Goal: Task Accomplishment & Management: Complete application form

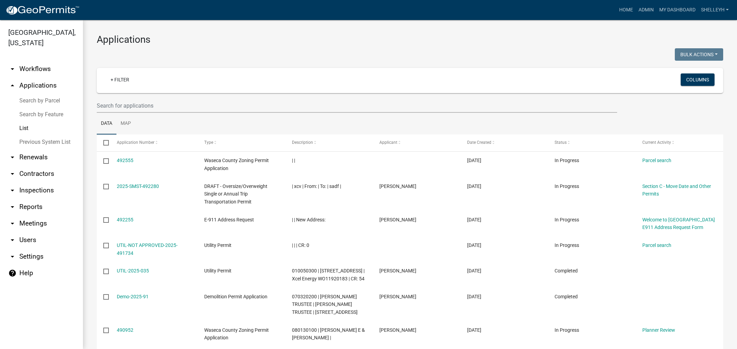
select select "1: 25"
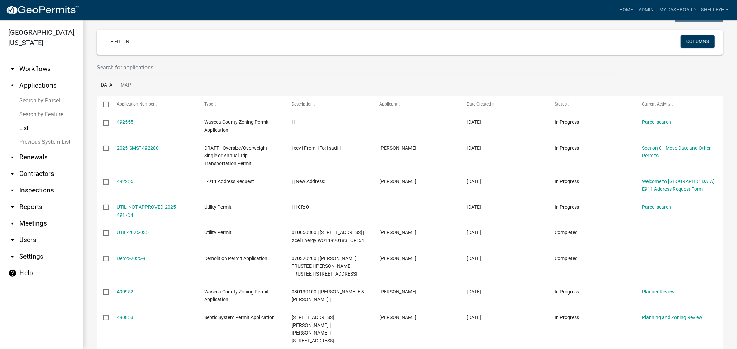
click at [142, 67] on input "text" at bounding box center [357, 67] width 520 height 14
type input "020140420"
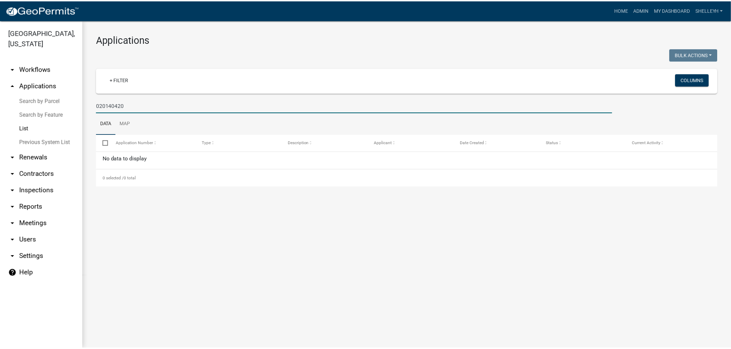
scroll to position [0, 0]
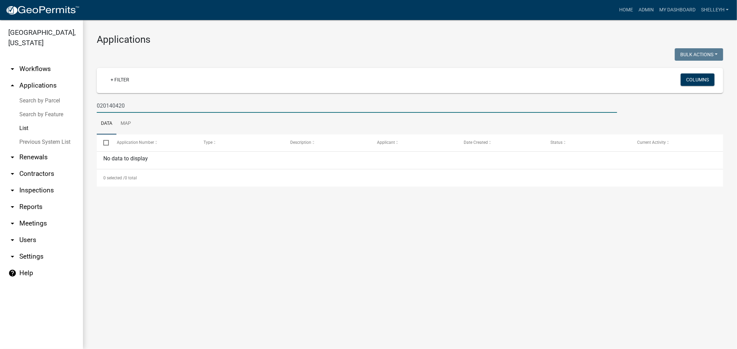
drag, startPoint x: 133, startPoint y: 105, endPoint x: 68, endPoint y: 112, distance: 65.3
click at [68, 112] on div "[GEOGRAPHIC_DATA], [US_STATE] arrow_drop_down Workflows List arrow_drop_up Appl…" at bounding box center [368, 184] width 737 height 329
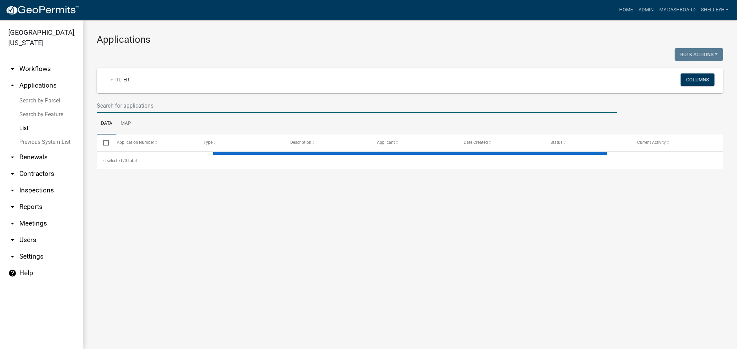
select select "1: 25"
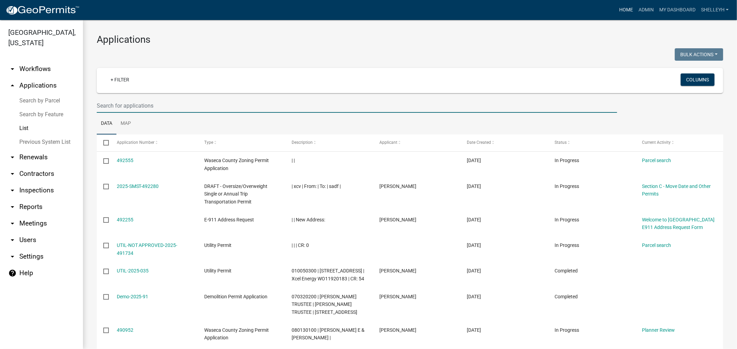
click at [620, 8] on link "Home" at bounding box center [625, 9] width 19 height 13
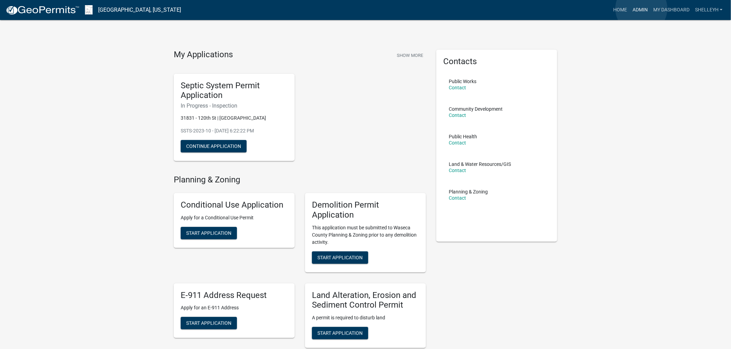
click at [641, 9] on link "Admin" at bounding box center [640, 9] width 21 height 13
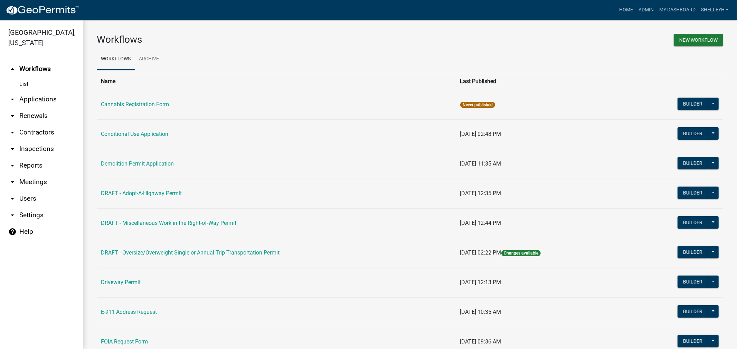
click at [40, 100] on link "arrow_drop_down Applications" at bounding box center [41, 99] width 83 height 17
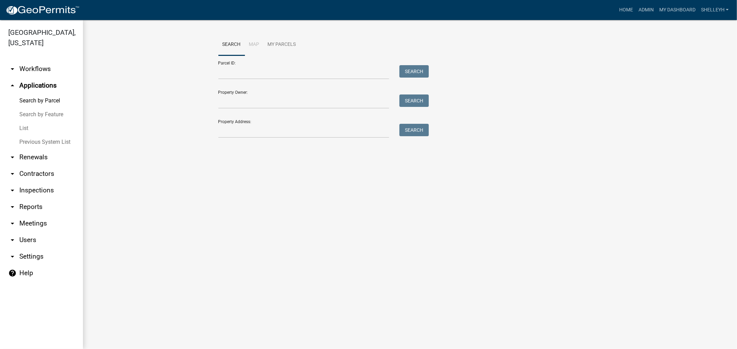
click at [23, 127] on link "List" at bounding box center [41, 129] width 83 height 14
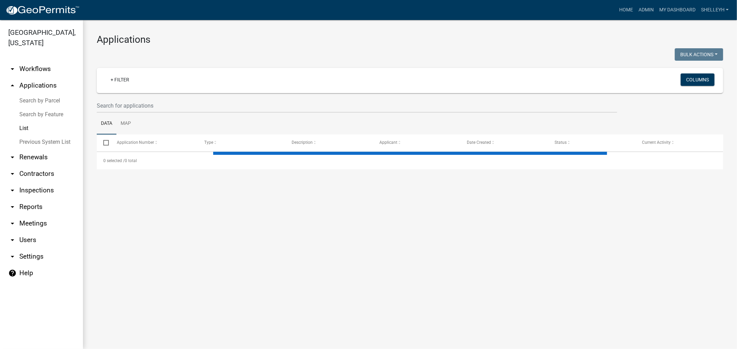
select select "1: 25"
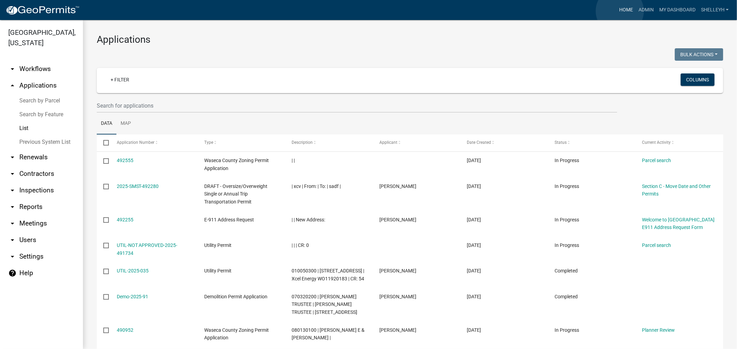
click at [620, 11] on link "Home" at bounding box center [625, 9] width 19 height 13
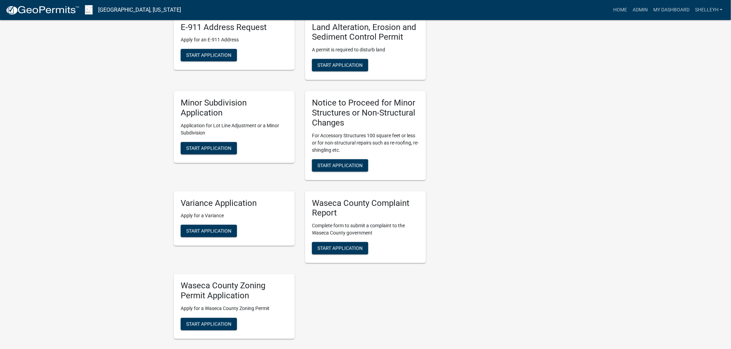
scroll to position [307, 0]
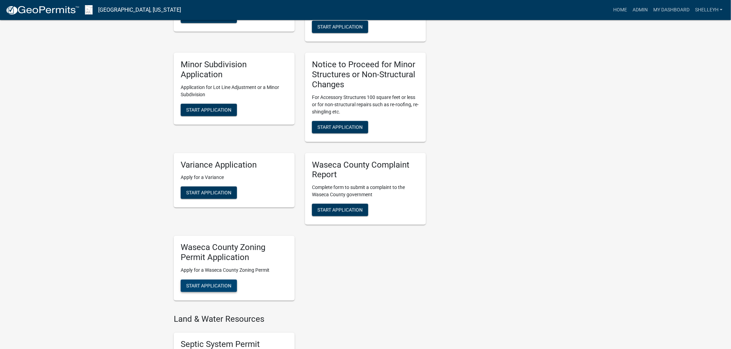
click at [208, 286] on span "Start Application" at bounding box center [208, 286] width 45 height 6
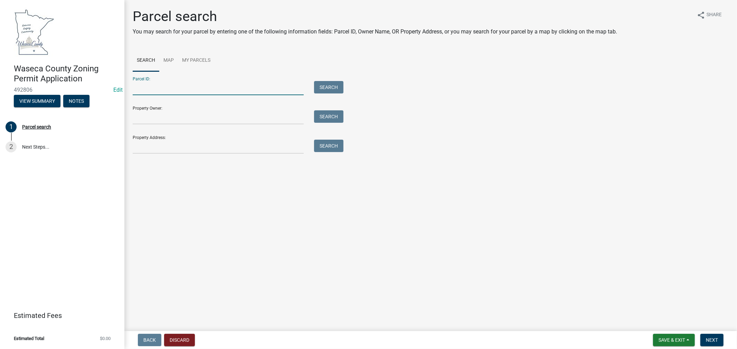
click at [178, 82] on input "Parcel ID:" at bounding box center [218, 88] width 171 height 14
drag, startPoint x: 158, startPoint y: 87, endPoint x: 156, endPoint y: 84, distance: 4.3
click at [157, 87] on input "Parcel ID:" at bounding box center [218, 88] width 171 height 14
type input "060111350"
click at [326, 89] on button "Search" at bounding box center [328, 87] width 29 height 12
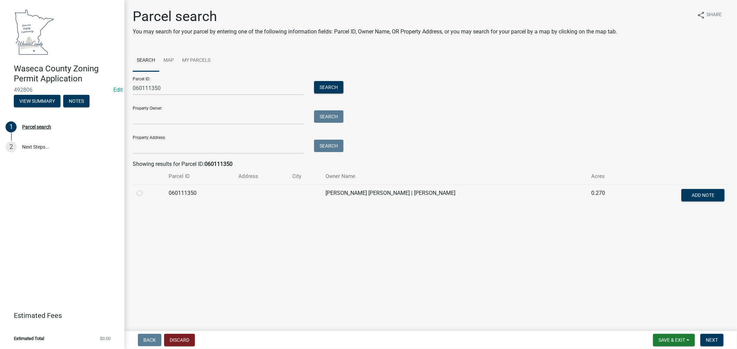
click at [145, 189] on label at bounding box center [145, 189] width 0 height 0
click at [145, 192] on input "radio" at bounding box center [147, 191] width 4 height 4
radio input "true"
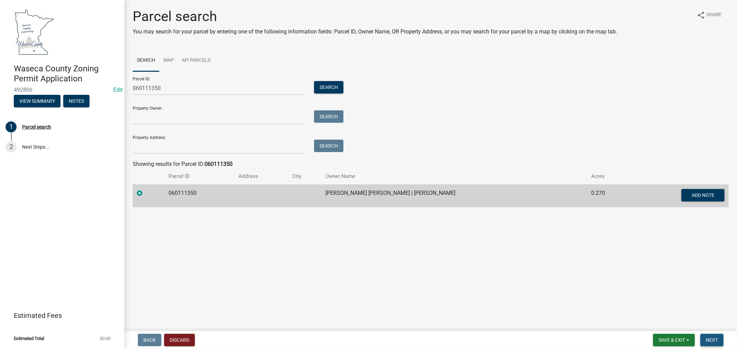
click at [712, 341] on span "Next" at bounding box center [712, 341] width 12 height 6
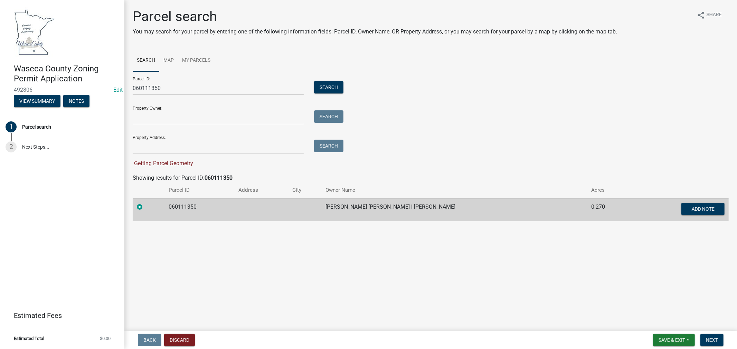
click at [137, 204] on div at bounding box center [148, 207] width 23 height 8
click at [145, 203] on label at bounding box center [145, 203] width 0 height 0
click at [145, 207] on input "radio" at bounding box center [147, 205] width 4 height 4
click at [170, 87] on input "060111350" at bounding box center [218, 88] width 171 height 14
click at [328, 87] on button "Search" at bounding box center [328, 87] width 29 height 12
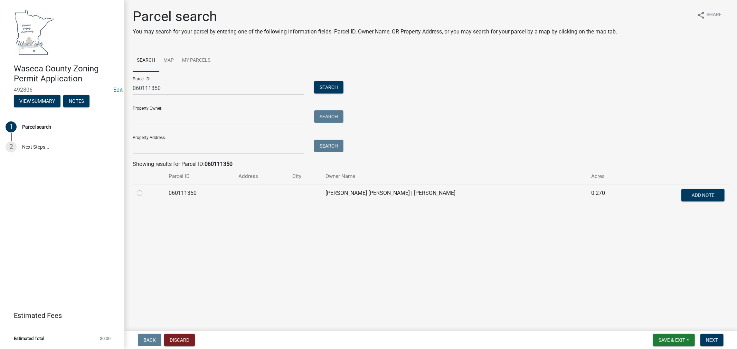
click at [145, 189] on label at bounding box center [145, 189] width 0 height 0
click at [145, 194] on input "radio" at bounding box center [147, 191] width 4 height 4
radio input "true"
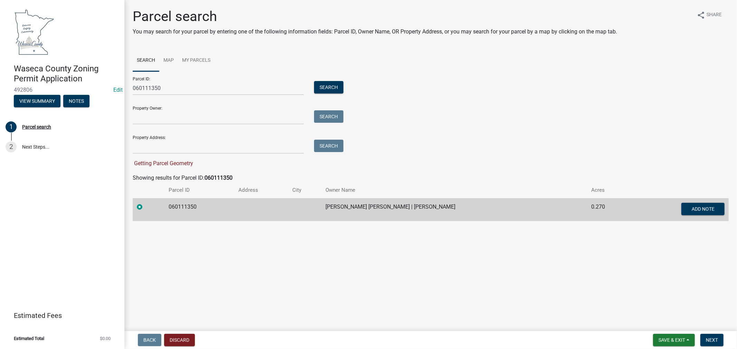
click at [145, 203] on label at bounding box center [145, 203] width 0 height 0
click at [145, 208] on input "radio" at bounding box center [147, 205] width 4 height 4
click at [145, 203] on label at bounding box center [145, 203] width 0 height 0
click at [145, 206] on input "radio" at bounding box center [147, 205] width 4 height 4
click at [329, 87] on button "Search" at bounding box center [328, 87] width 29 height 12
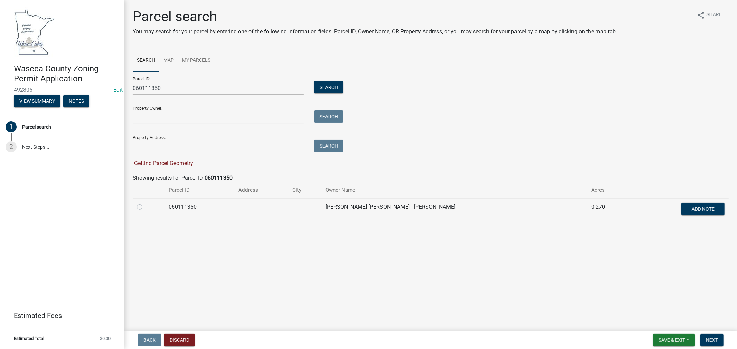
click at [145, 203] on label at bounding box center [145, 203] width 0 height 0
click at [145, 206] on input "radio" at bounding box center [147, 205] width 4 height 4
radio input "true"
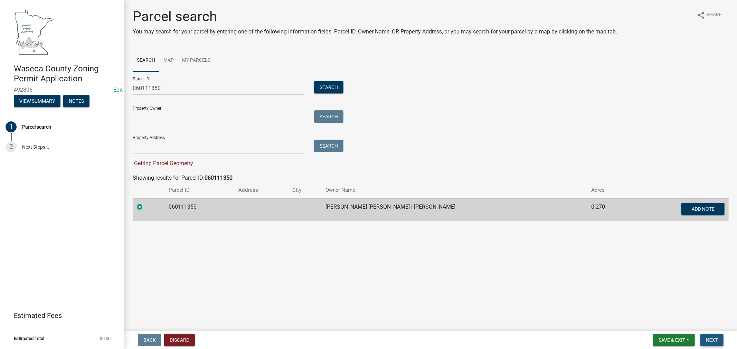
click at [712, 338] on span "Next" at bounding box center [712, 341] width 12 height 6
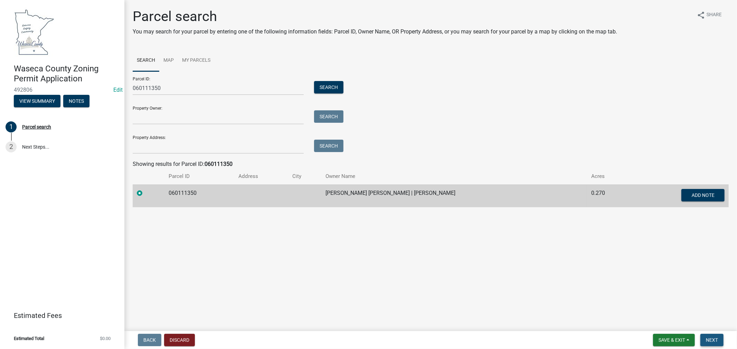
click at [710, 340] on span "Next" at bounding box center [712, 341] width 12 height 6
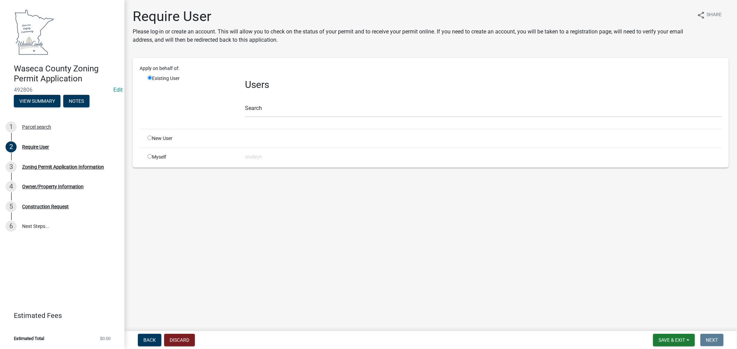
click at [156, 136] on div "New User" at bounding box center [190, 138] width 97 height 7
click at [151, 137] on input "radio" at bounding box center [149, 138] width 4 height 4
radio input "true"
radio input "false"
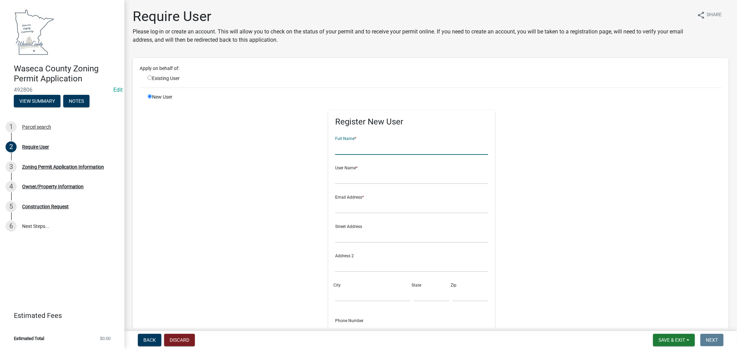
click at [368, 143] on input "text" at bounding box center [411, 148] width 153 height 14
type input "[PERSON_NAME]"
click at [374, 171] on input "text" at bounding box center [411, 177] width 153 height 14
type input "robertemerson"
click at [347, 208] on input "text" at bounding box center [411, 207] width 153 height 14
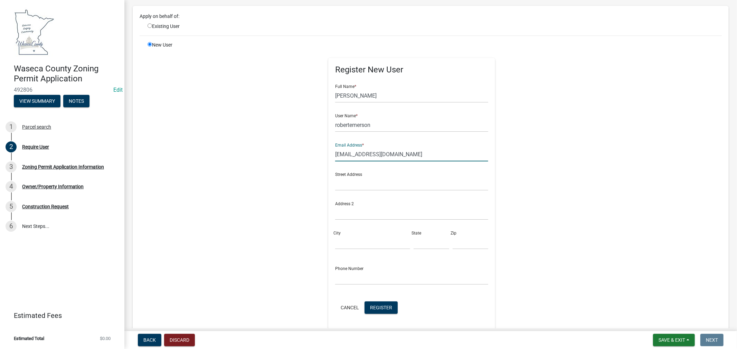
scroll to position [77, 0]
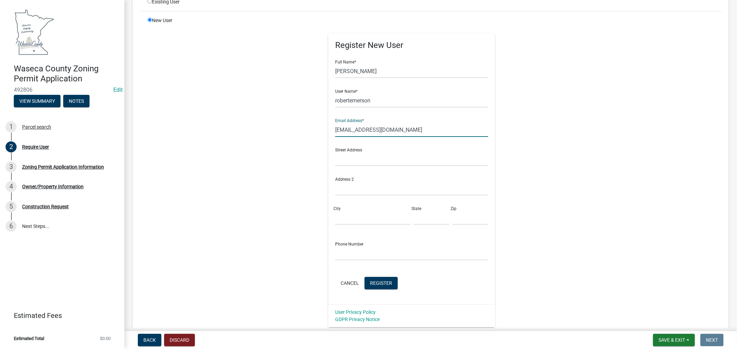
type input "[EMAIL_ADDRESS][DOMAIN_NAME]"
click at [349, 252] on input "text" at bounding box center [411, 254] width 153 height 14
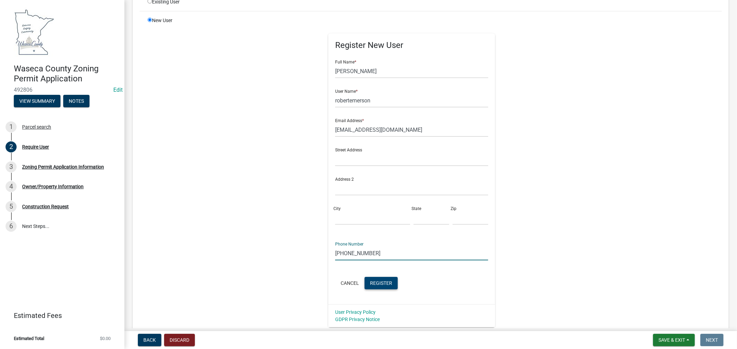
type input "[PHONE_NUMBER]"
click at [375, 280] on span "Register" at bounding box center [381, 283] width 22 height 6
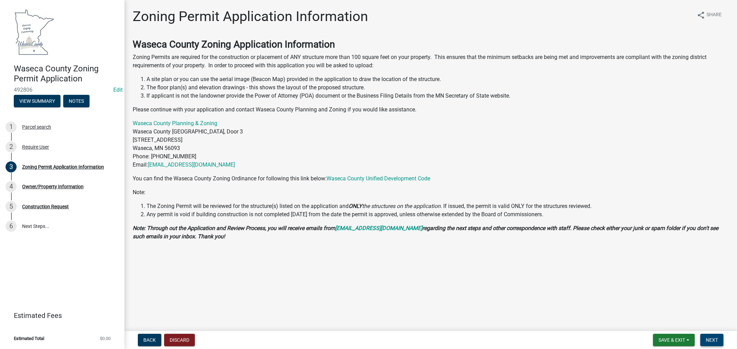
click at [710, 338] on span "Next" at bounding box center [712, 341] width 12 height 6
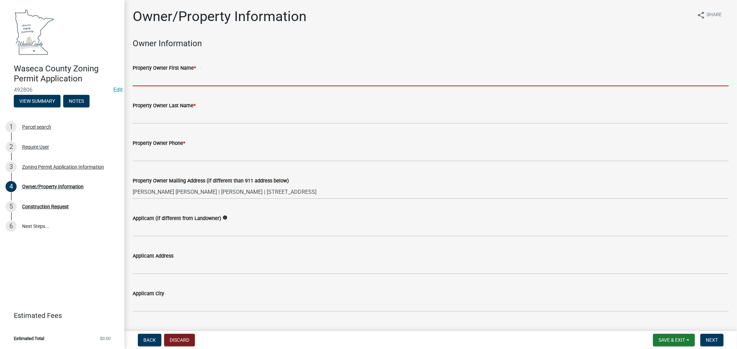
click at [180, 78] on input "Property Owner First Name *" at bounding box center [431, 79] width 596 height 14
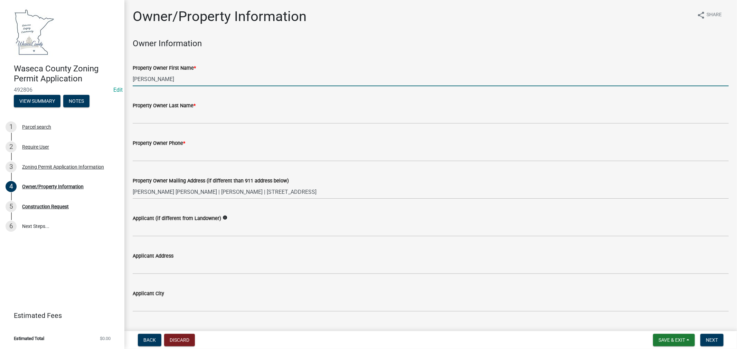
type input "[PERSON_NAME]"
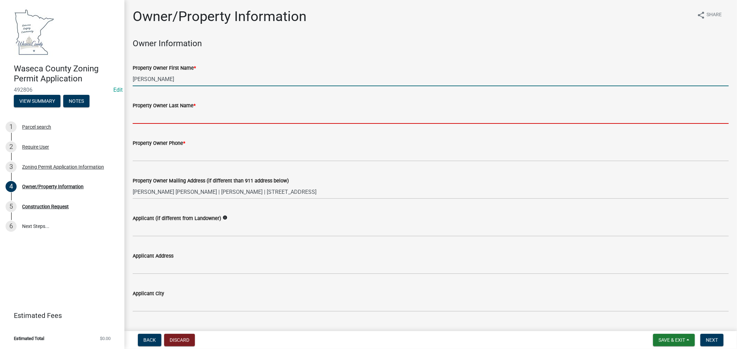
click at [167, 115] on input "Property Owner Last Name *" at bounding box center [431, 117] width 596 height 14
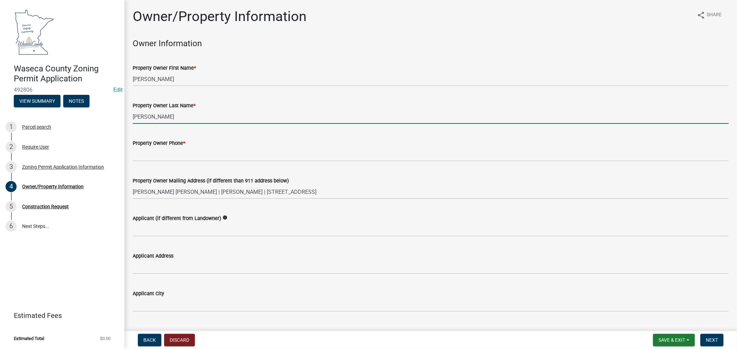
type input "[PERSON_NAME]"
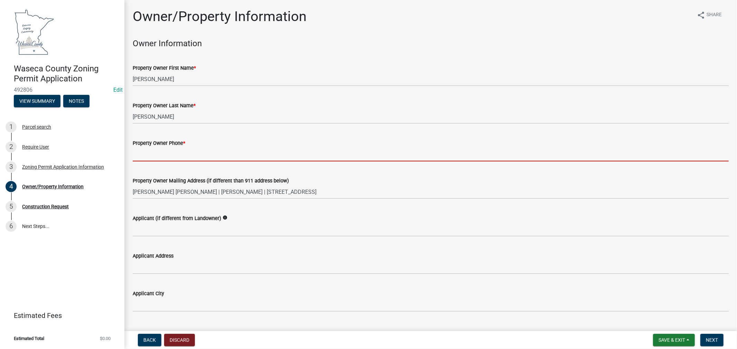
click at [174, 157] on input "Property Owner Phone *" at bounding box center [431, 154] width 596 height 14
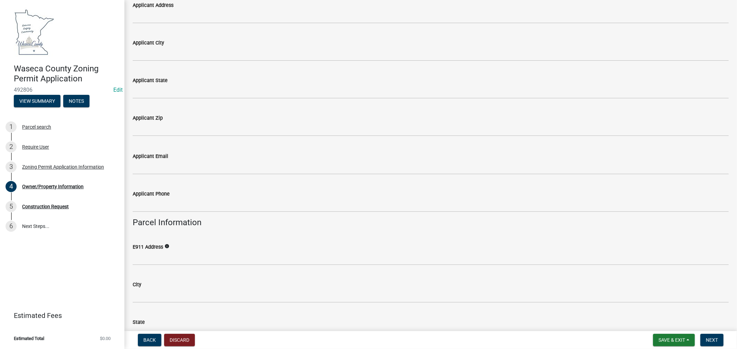
scroll to position [268, 0]
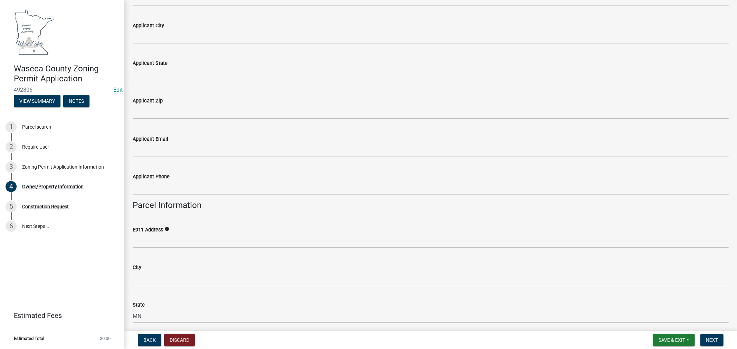
type input "[PHONE_NUMBER]"
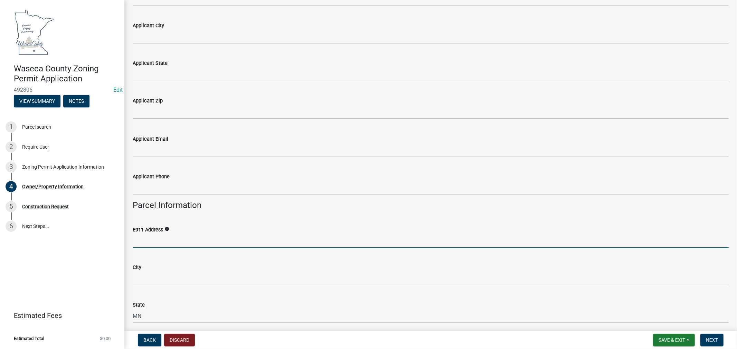
click at [195, 242] on input "E911 Address" at bounding box center [431, 241] width 596 height 14
click at [148, 236] on input "E911 Address" at bounding box center [431, 241] width 596 height 14
type input "5"
type input "[STREET_ADDRESS]"
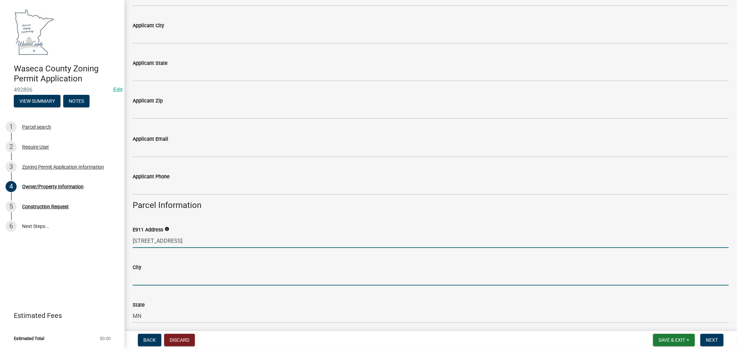
click at [195, 280] on input "City" at bounding box center [431, 279] width 596 height 14
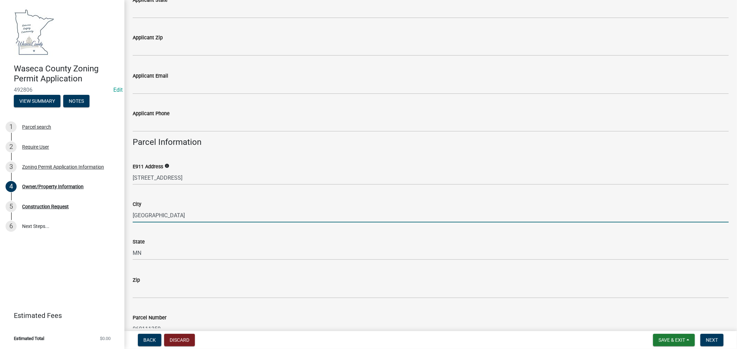
scroll to position [345, 0]
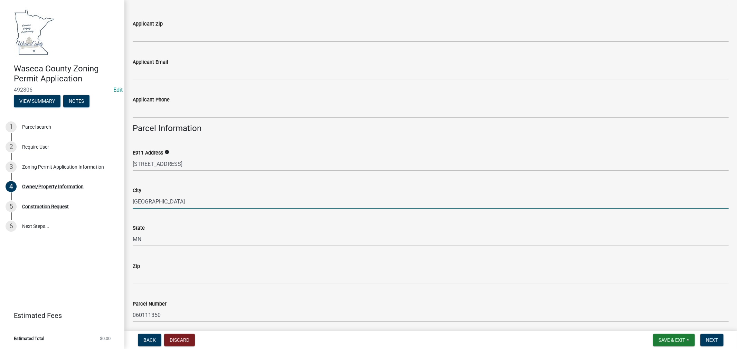
type input "[GEOGRAPHIC_DATA]"
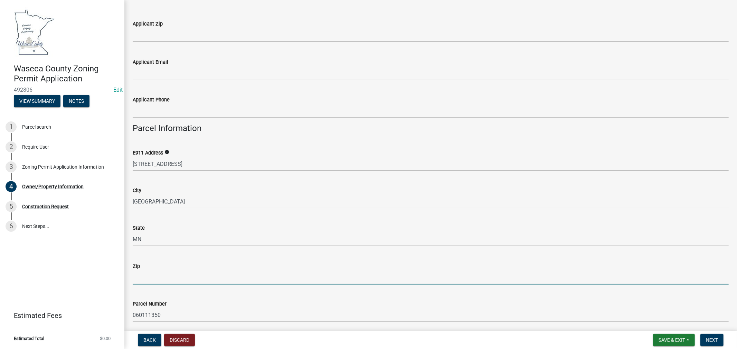
click at [158, 273] on input "Zip" at bounding box center [431, 278] width 596 height 14
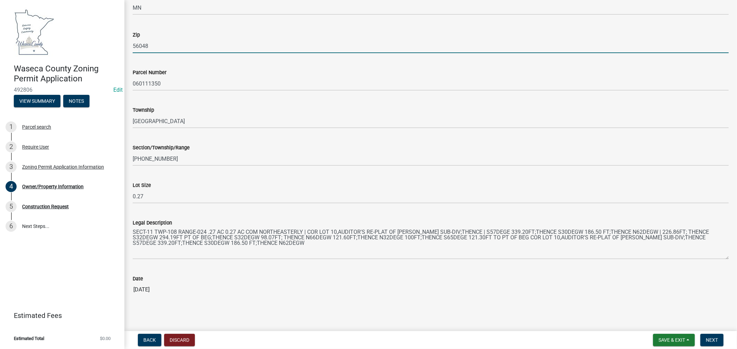
scroll to position [577, 0]
type input "56048"
click at [713, 342] on span "Next" at bounding box center [712, 341] width 12 height 6
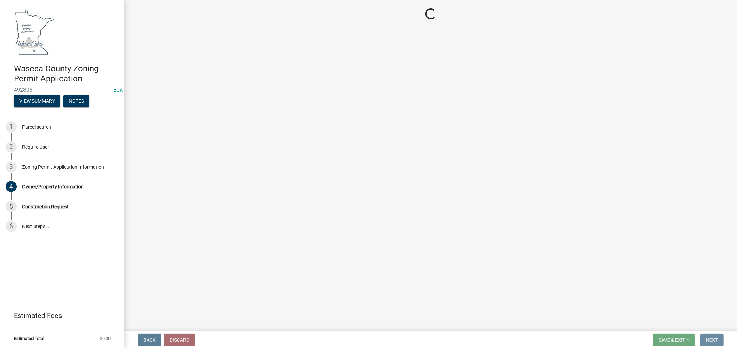
scroll to position [0, 0]
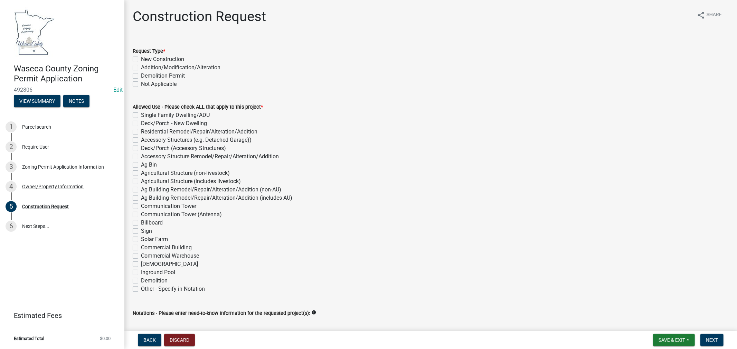
click at [141, 58] on label "New Construction" at bounding box center [162, 59] width 43 height 8
click at [141, 58] on input "New Construction" at bounding box center [143, 57] width 4 height 4
checkbox input "true"
checkbox input "false"
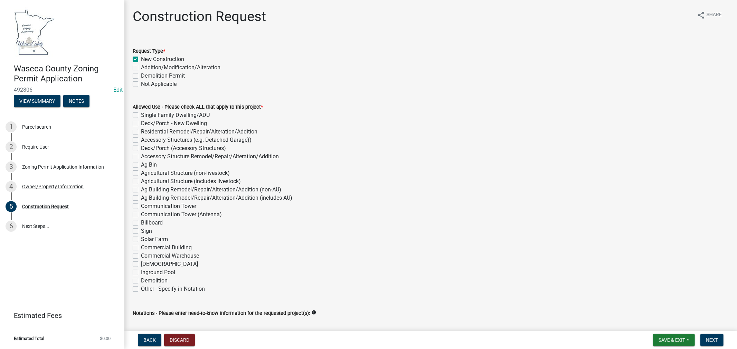
checkbox input "false"
click at [141, 140] on label "Accessory Structures (e.g. Detached Garage))" at bounding box center [196, 140] width 111 height 8
click at [141, 140] on input "Accessory Structures (e.g. Detached Garage))" at bounding box center [143, 138] width 4 height 4
checkbox input "true"
checkbox input "false"
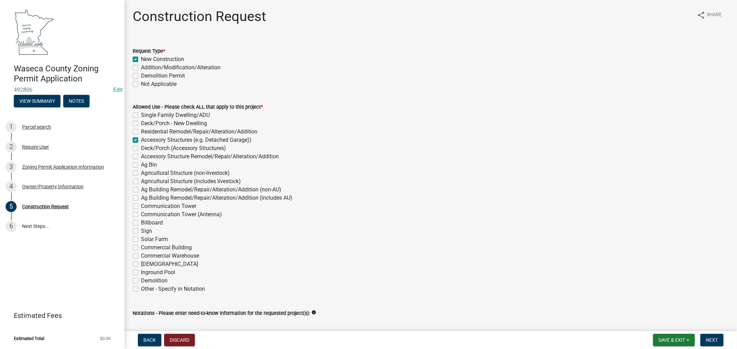
checkbox input "false"
checkbox input "true"
checkbox input "false"
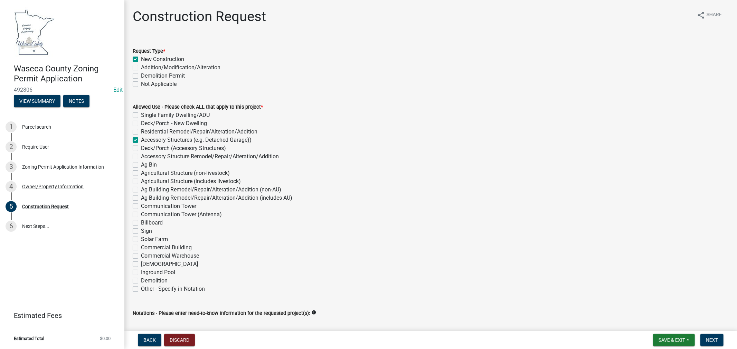
checkbox input "false"
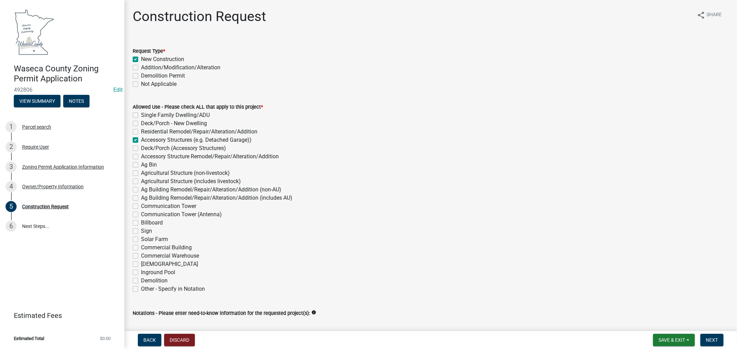
checkbox input "false"
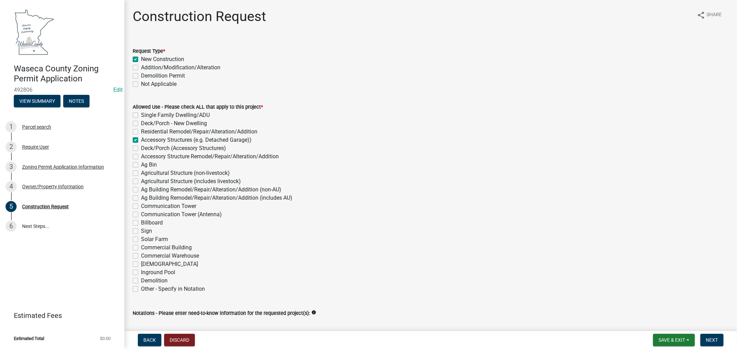
checkbox input "false"
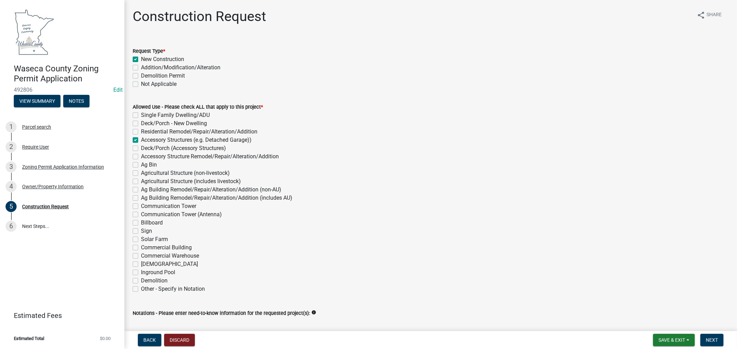
checkbox input "false"
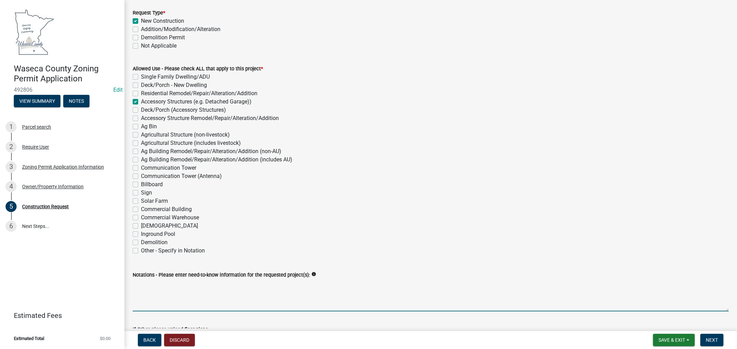
click at [183, 282] on textarea "Notations - Please enter need-to-know information for the requested project(s):" at bounding box center [431, 295] width 596 height 32
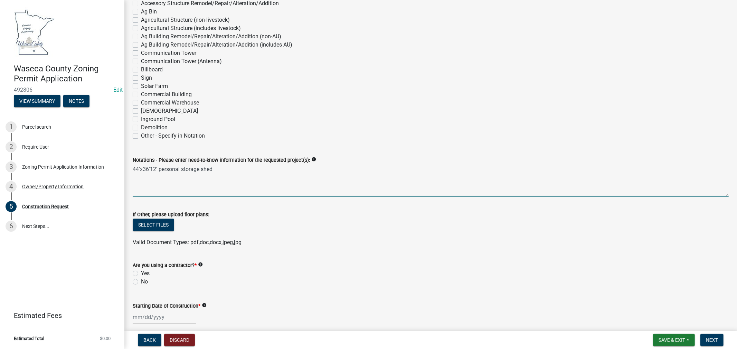
scroll to position [192, 0]
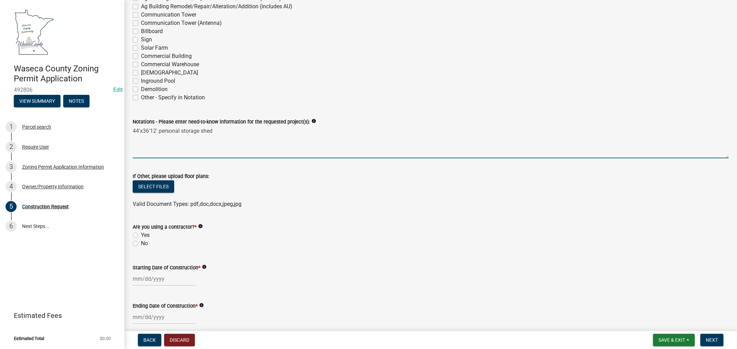
type textarea "44'x36'12' personal storage shed"
click at [141, 236] on label "Yes" at bounding box center [145, 235] width 9 height 8
click at [141, 236] on input "Yes" at bounding box center [143, 233] width 4 height 4
radio input "true"
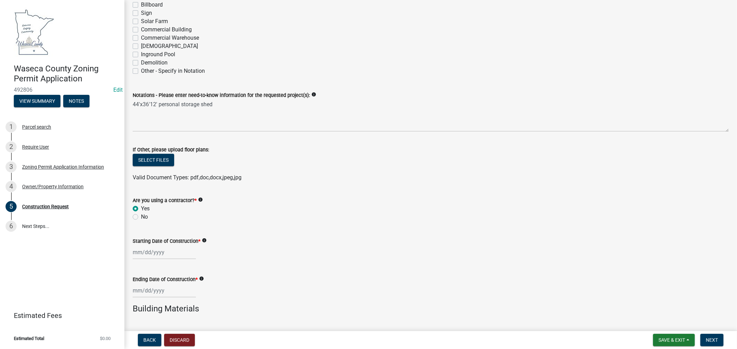
scroll to position [230, 0]
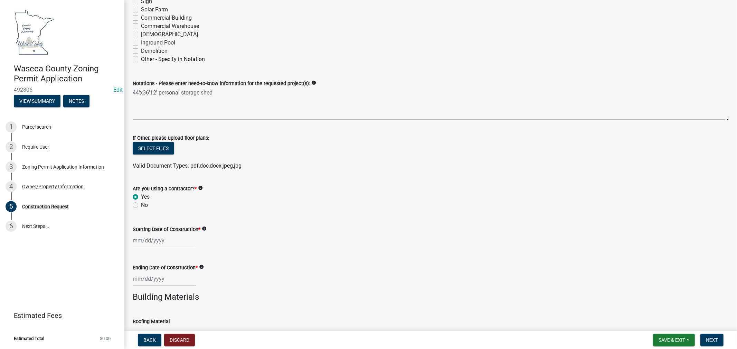
select select "10"
select select "2025"
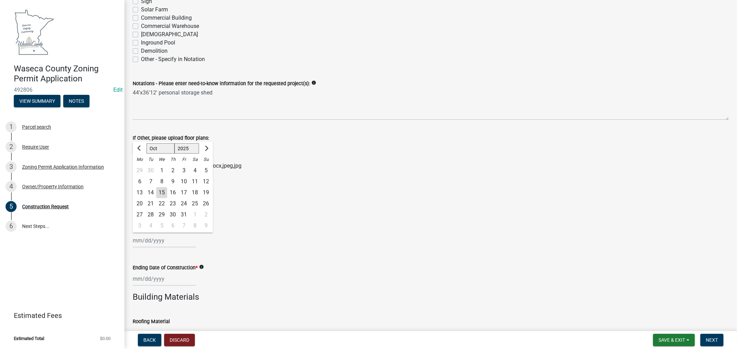
click at [169, 239] on input "Starting Date of Construction *" at bounding box center [164, 241] width 63 height 14
click at [152, 214] on div "28" at bounding box center [150, 215] width 11 height 11
type input "[DATE]"
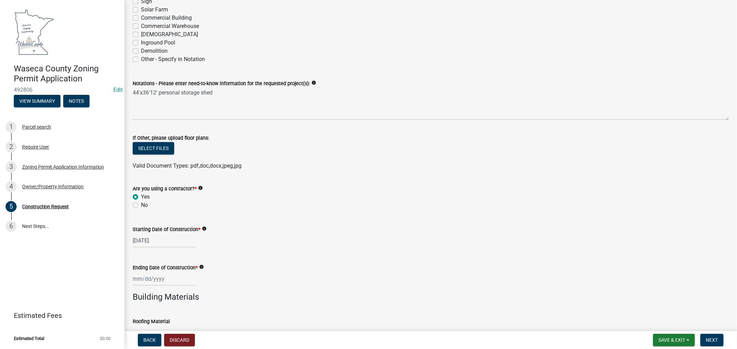
click at [137, 280] on div at bounding box center [164, 279] width 63 height 14
select select "10"
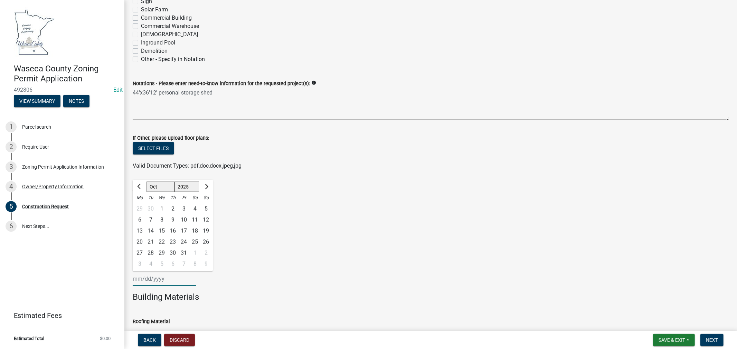
click at [195, 186] on select "1525 1526 1527 1528 1529 1530 1531 1532 1533 1534 1535 1536 1537 1538 1539 1540…" at bounding box center [186, 187] width 25 height 10
select select "2026"
click at [174, 182] on select "1525 1526 1527 1528 1529 1530 1531 1532 1533 1534 1535 1536 1537 1538 1539 1540…" at bounding box center [186, 187] width 25 height 10
click at [142, 252] on div "26" at bounding box center [139, 253] width 11 height 11
type input "[DATE]"
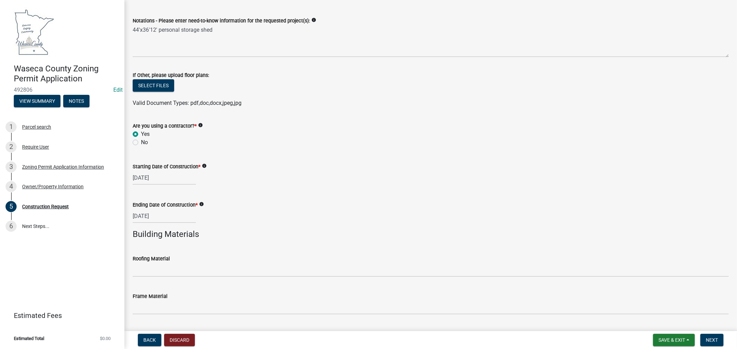
scroll to position [307, 0]
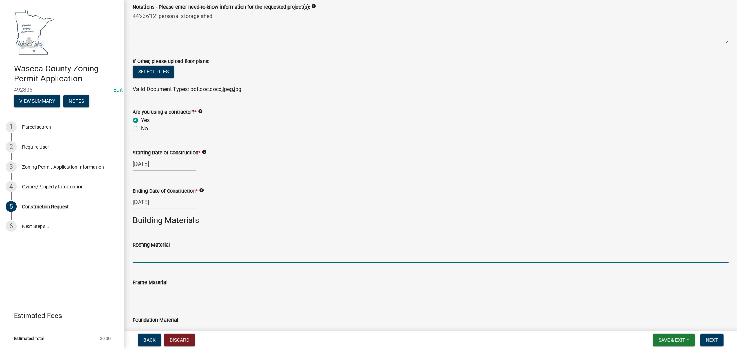
drag, startPoint x: 164, startPoint y: 253, endPoint x: 212, endPoint y: 261, distance: 48.0
click at [164, 253] on input "Roofing Material" at bounding box center [431, 256] width 596 height 14
type input "Metal"
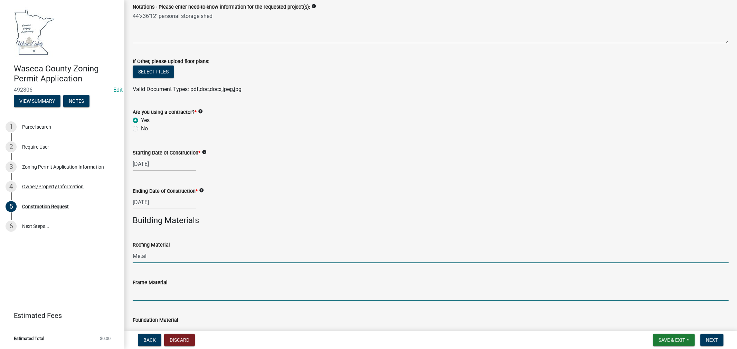
click at [145, 298] on input "Frame Material" at bounding box center [431, 294] width 596 height 14
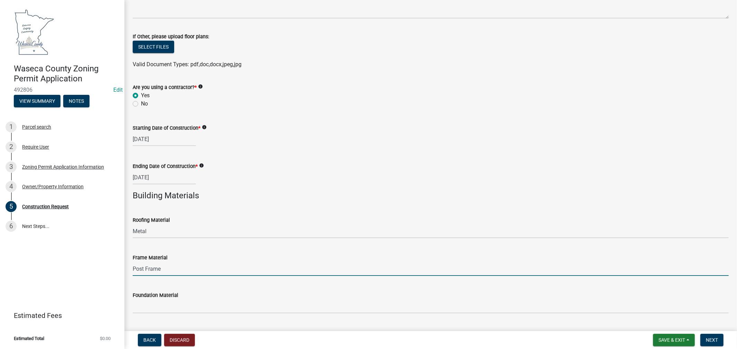
scroll to position [345, 0]
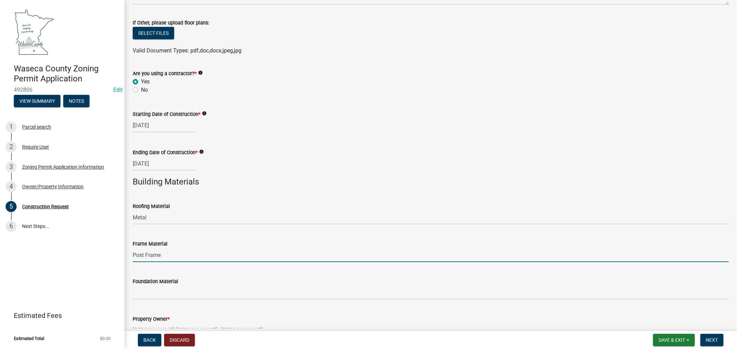
type input "Post Frame"
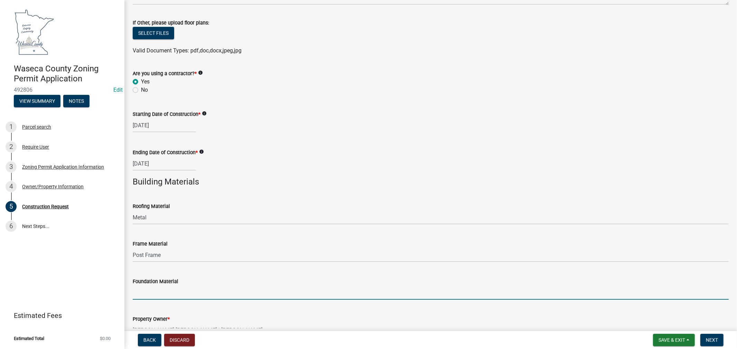
click at [160, 293] on input "Foundation Material" at bounding box center [431, 293] width 596 height 14
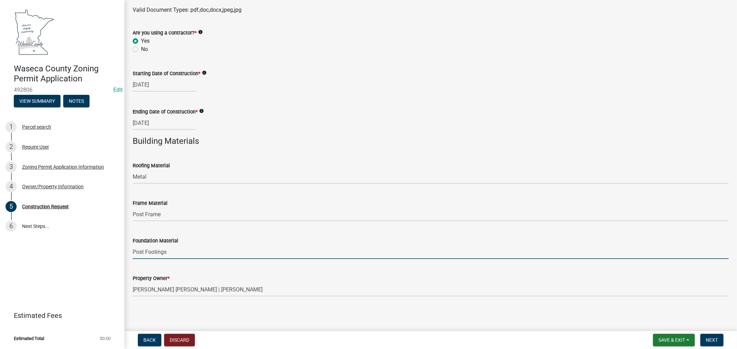
scroll to position [387, 0]
type input "Post Footings"
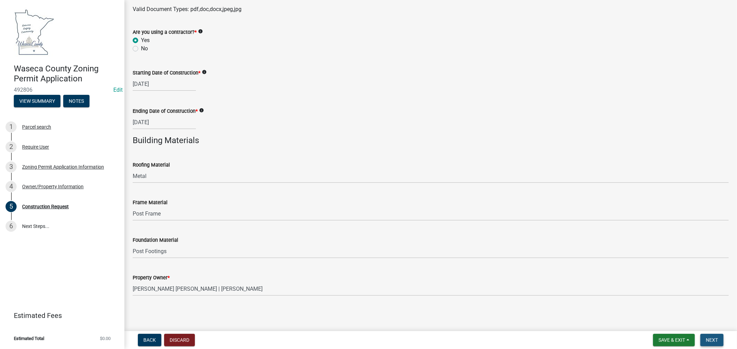
click at [714, 341] on span "Next" at bounding box center [712, 341] width 12 height 6
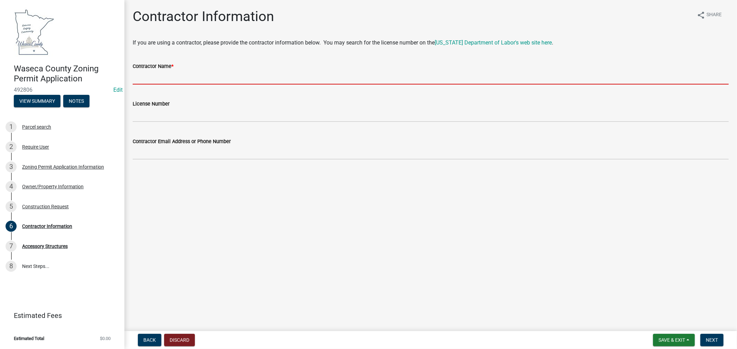
click at [142, 76] on input "Contractor Name *" at bounding box center [431, 77] width 596 height 14
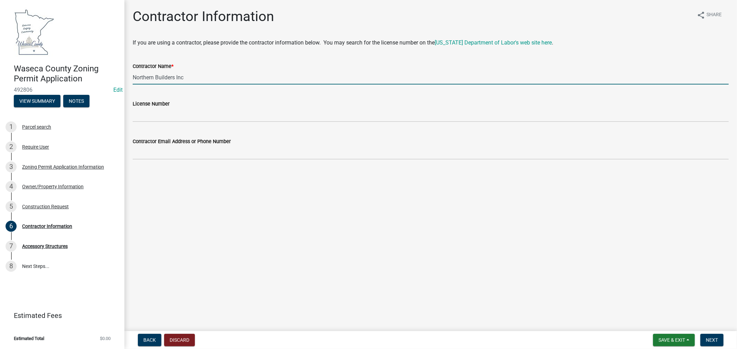
type input "Northern Builders Inc"
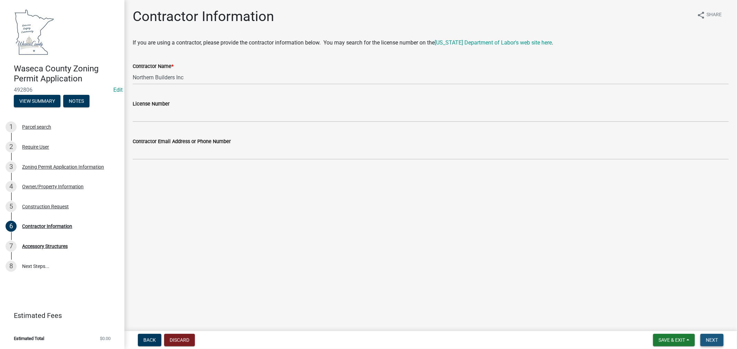
click at [713, 339] on span "Next" at bounding box center [712, 341] width 12 height 6
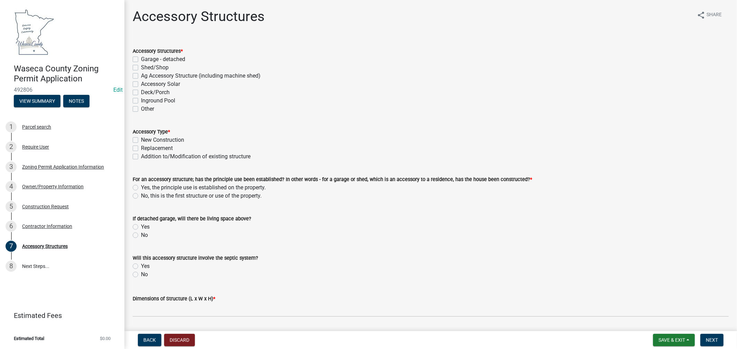
click at [131, 59] on div "Accessory Structures * Garage - detached Shed/Shop Ag Accessory Structure (incl…" at bounding box center [430, 76] width 606 height 75
click at [141, 59] on label "Garage - detached" at bounding box center [163, 59] width 44 height 8
click at [141, 59] on input "Garage - detached" at bounding box center [143, 57] width 4 height 4
checkbox input "true"
checkbox input "false"
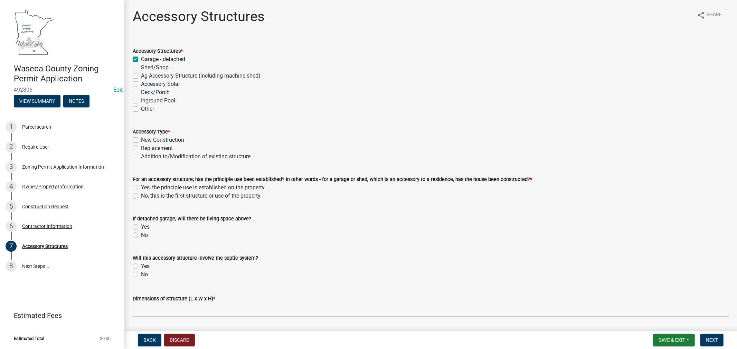
checkbox input "false"
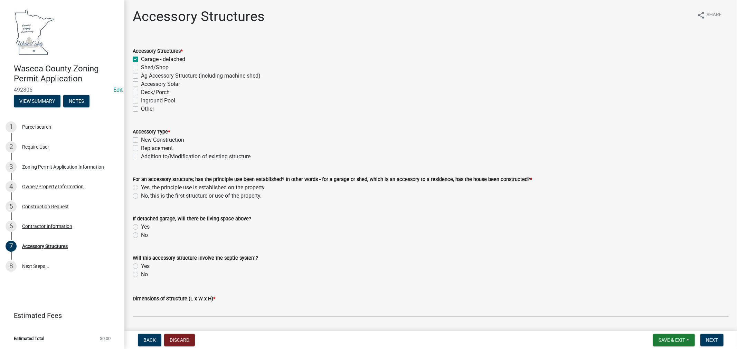
click at [141, 140] on label "New Construction" at bounding box center [162, 140] width 43 height 8
click at [141, 140] on input "New Construction" at bounding box center [143, 138] width 4 height 4
checkbox input "true"
checkbox input "false"
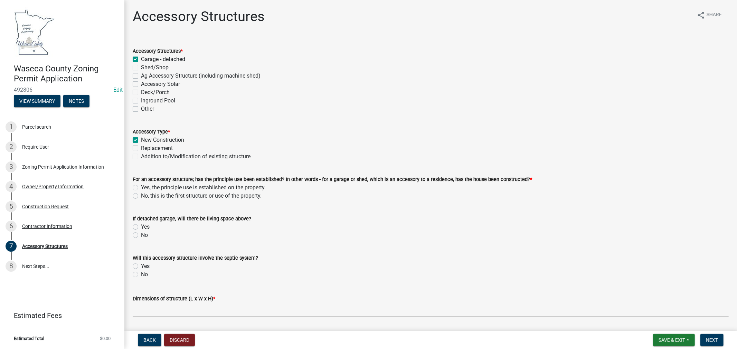
click at [141, 188] on label "Yes, the principle use is established on the property." at bounding box center [203, 188] width 125 height 8
click at [141, 188] on input "Yes, the principle use is established on the property." at bounding box center [143, 186] width 4 height 4
radio input "true"
click at [141, 235] on label "No" at bounding box center [144, 235] width 7 height 8
click at [141, 235] on input "No" at bounding box center [143, 233] width 4 height 4
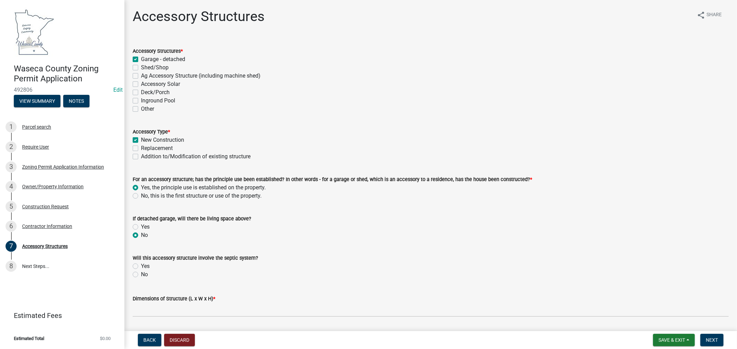
radio input "true"
click at [141, 276] on label "No" at bounding box center [144, 275] width 7 height 8
click at [141, 275] on input "No" at bounding box center [143, 273] width 4 height 4
radio input "true"
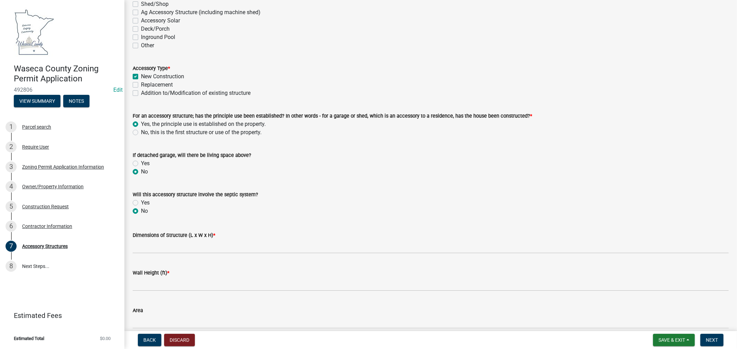
scroll to position [77, 0]
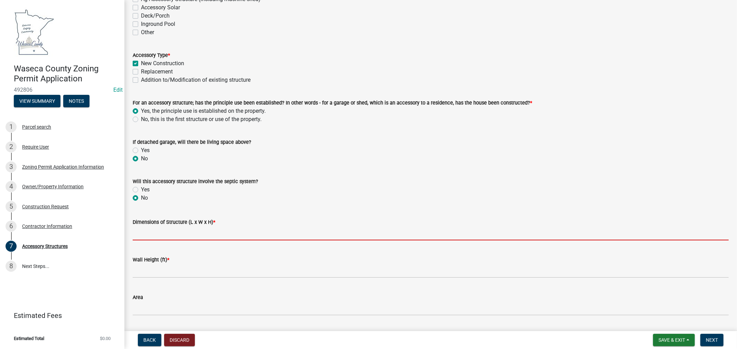
click at [189, 236] on input "Dimensions of Structure (L x W x H) *" at bounding box center [431, 234] width 596 height 14
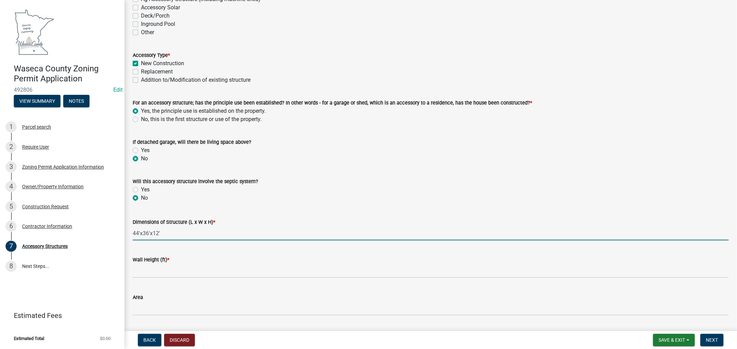
type input "44'x36'x12'"
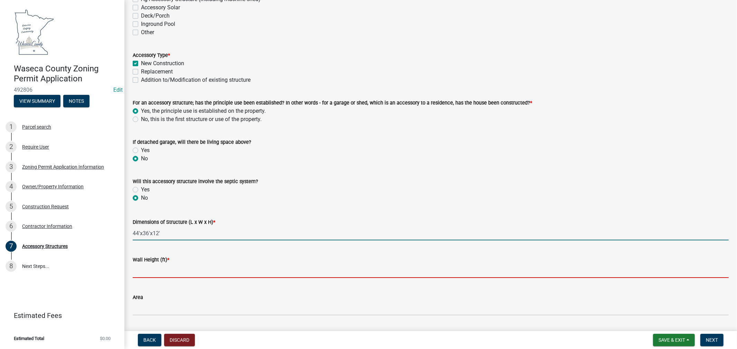
click at [173, 268] on input "Wall Height (ft) *" at bounding box center [431, 271] width 596 height 14
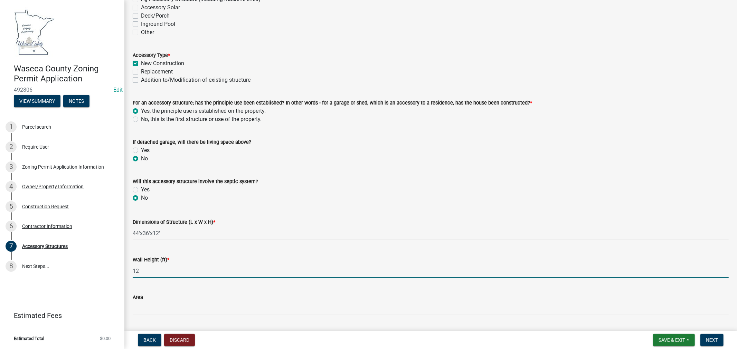
scroll to position [115, 0]
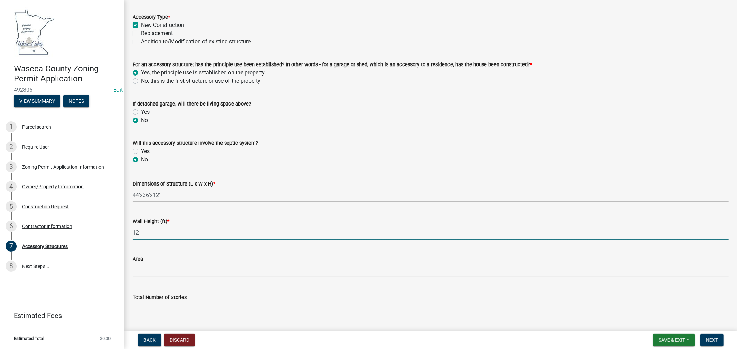
type input "12"
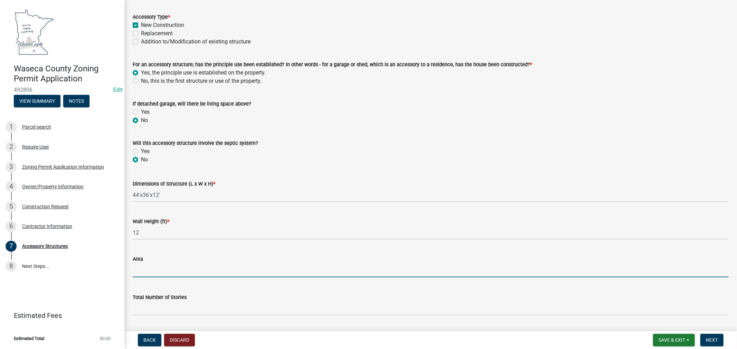
click at [165, 268] on input "text" at bounding box center [431, 270] width 596 height 14
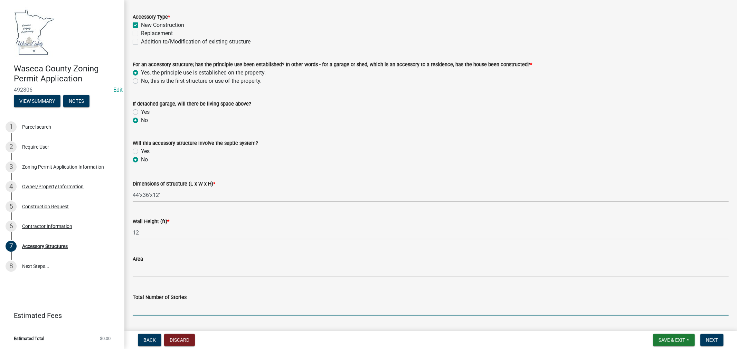
click at [197, 303] on input "text" at bounding box center [431, 309] width 596 height 14
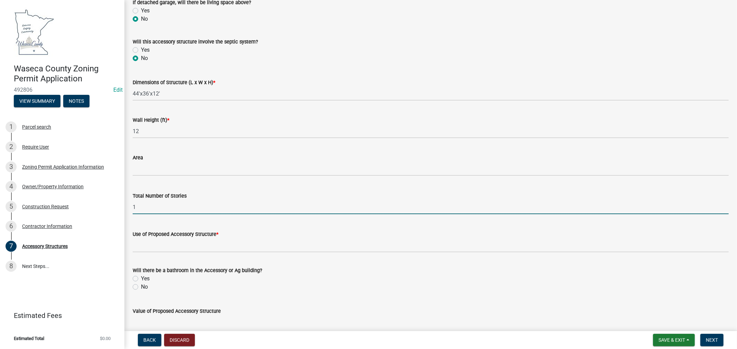
scroll to position [230, 0]
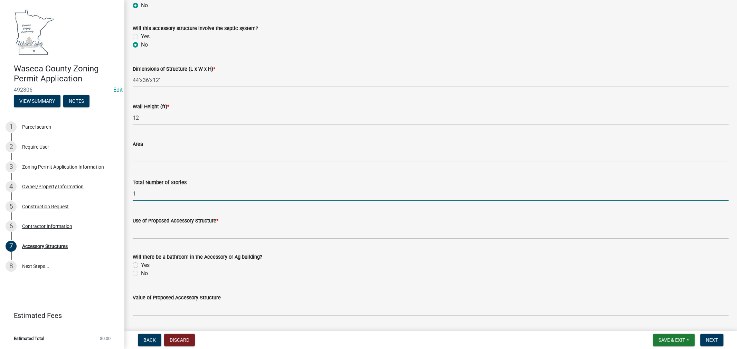
type input "1"
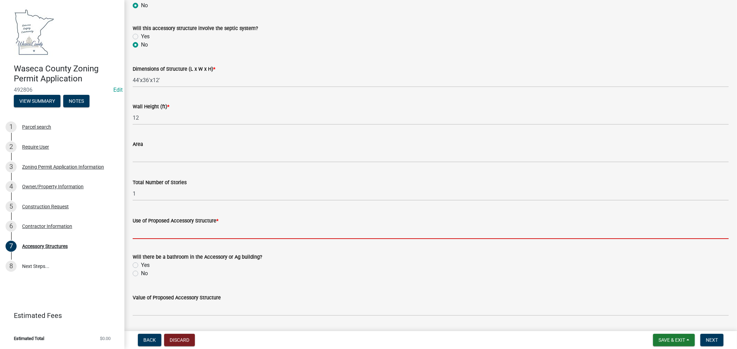
click at [191, 232] on input "Use of Proposed Accessory Structure *" at bounding box center [431, 232] width 596 height 14
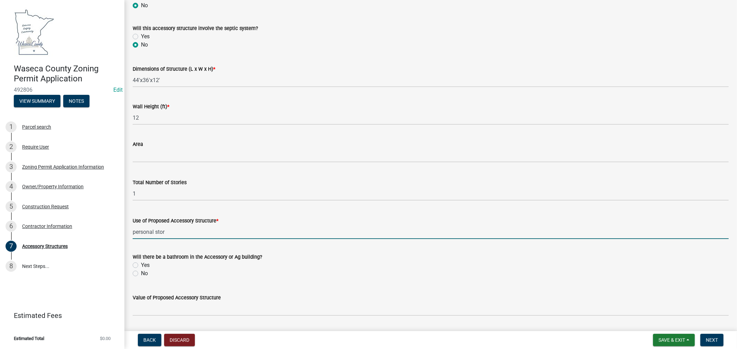
type input "personal storage"
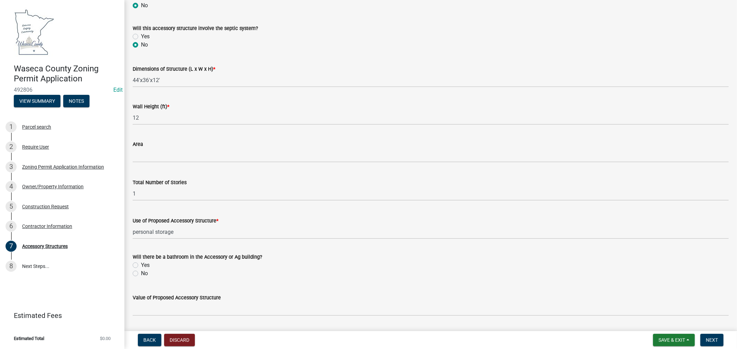
drag, startPoint x: 133, startPoint y: 273, endPoint x: 189, endPoint y: 279, distance: 56.2
click at [141, 273] on label "No" at bounding box center [144, 274] width 7 height 8
click at [141, 273] on input "No" at bounding box center [143, 272] width 4 height 4
radio input "true"
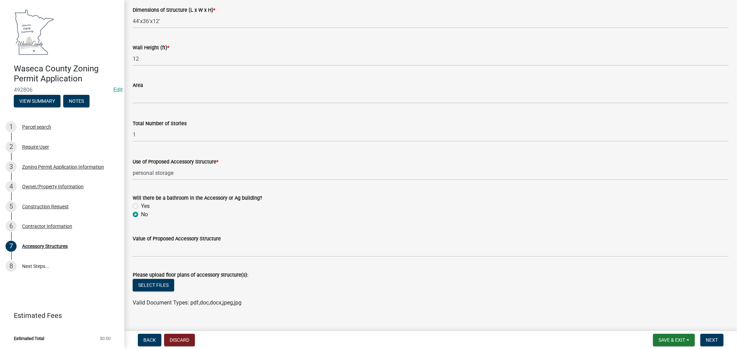
scroll to position [301, 0]
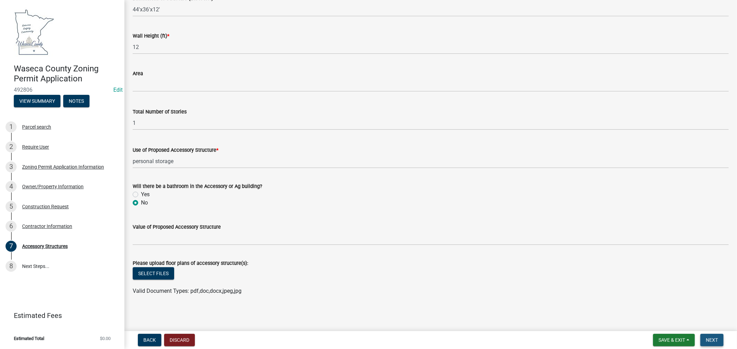
click at [710, 341] on span "Next" at bounding box center [712, 341] width 12 height 6
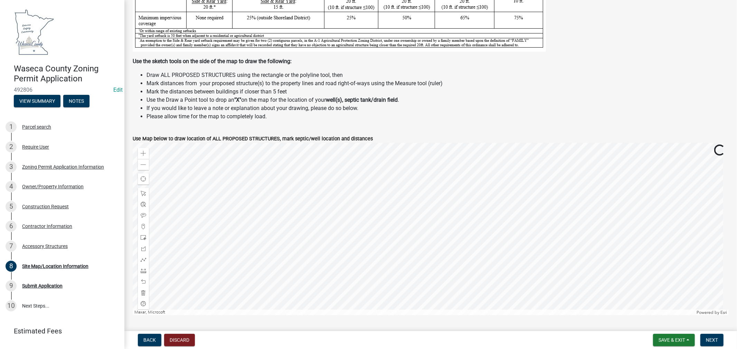
scroll to position [192, 0]
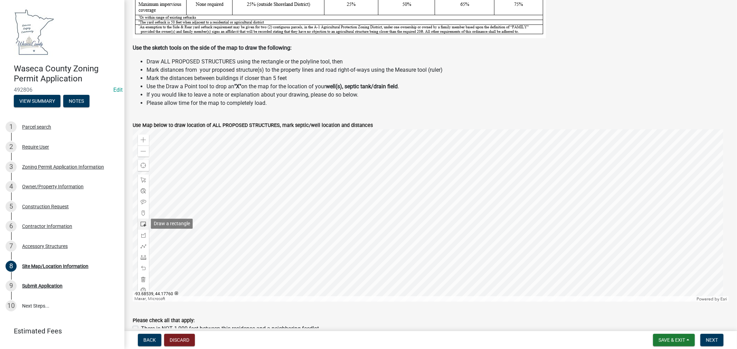
click at [143, 226] on span at bounding box center [144, 225] width 6 height 6
click at [444, 242] on div at bounding box center [431, 215] width 596 height 173
click at [141, 177] on span at bounding box center [144, 180] width 6 height 6
click at [438, 223] on div at bounding box center [431, 215] width 596 height 173
click at [506, 187] on div "Close" at bounding box center [510, 187] width 10 height 10
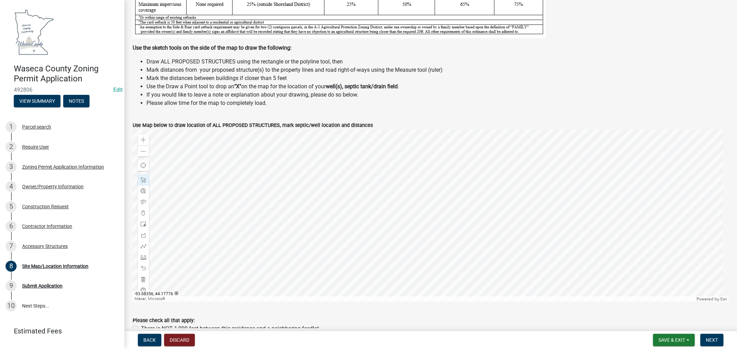
click at [449, 199] on div at bounding box center [431, 215] width 596 height 173
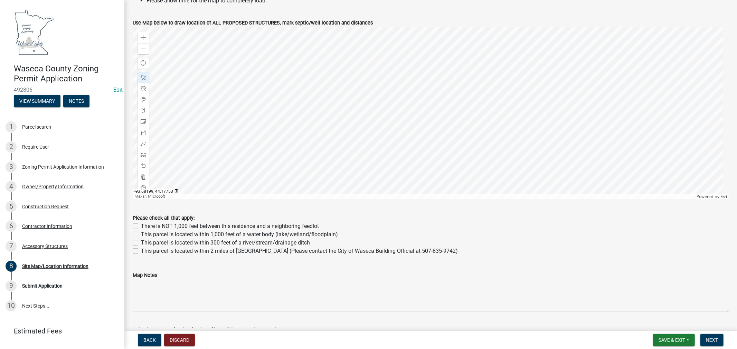
scroll to position [296, 0]
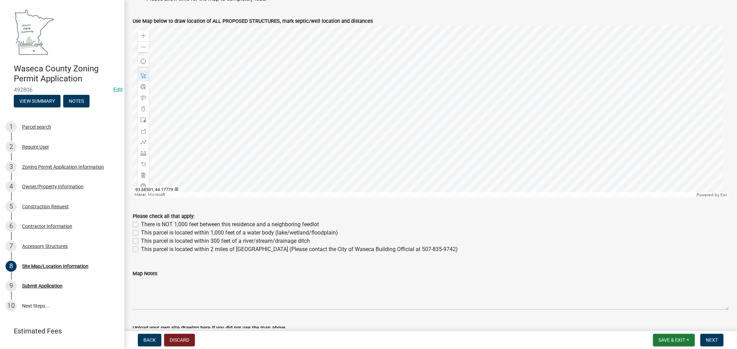
click at [141, 231] on label "This parcel is located within 1,000 feet of a water body (lake/wetland/floodpla…" at bounding box center [239, 233] width 197 height 8
click at [141, 231] on input "This parcel is located within 1,000 feet of a water body (lake/wetland/floodpla…" at bounding box center [143, 231] width 4 height 4
checkbox input "true"
checkbox input "false"
checkbox input "true"
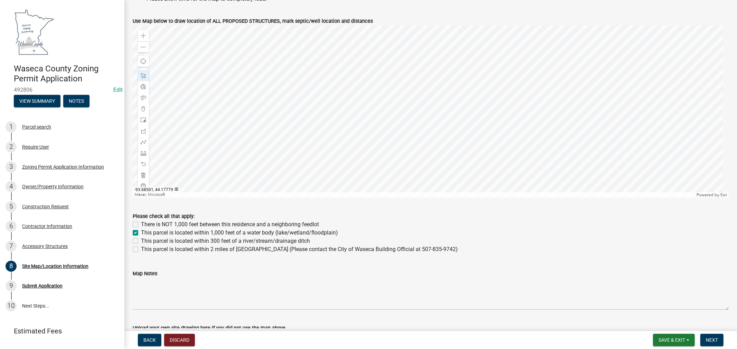
checkbox input "false"
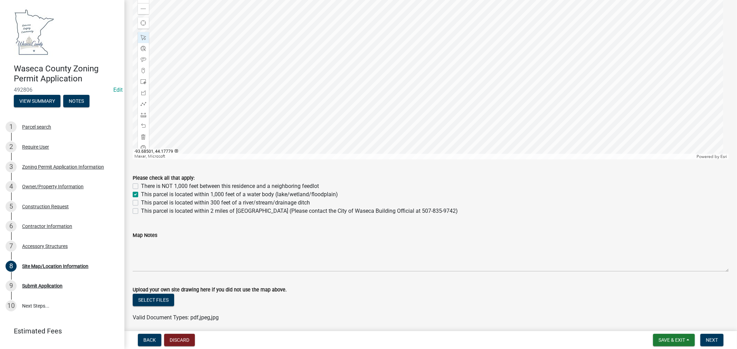
scroll to position [361, 0]
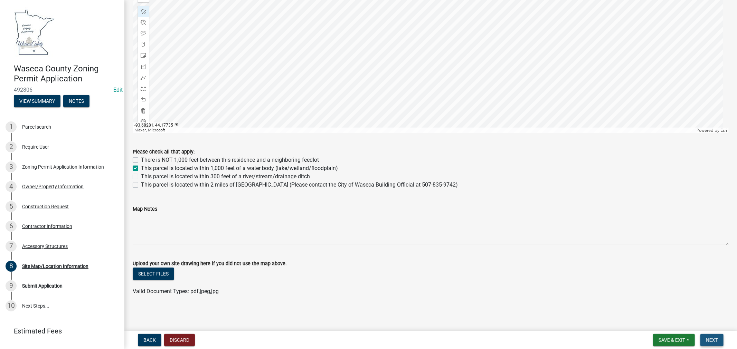
click at [716, 338] on span "Next" at bounding box center [712, 341] width 12 height 6
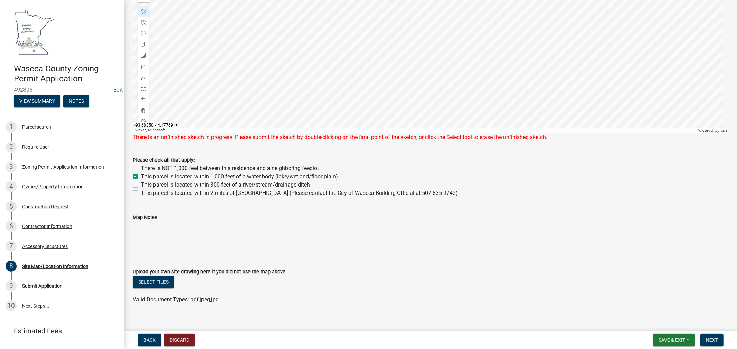
click at [460, 47] on div at bounding box center [431, 47] width 596 height 173
click at [712, 339] on span "Next" at bounding box center [712, 341] width 12 height 6
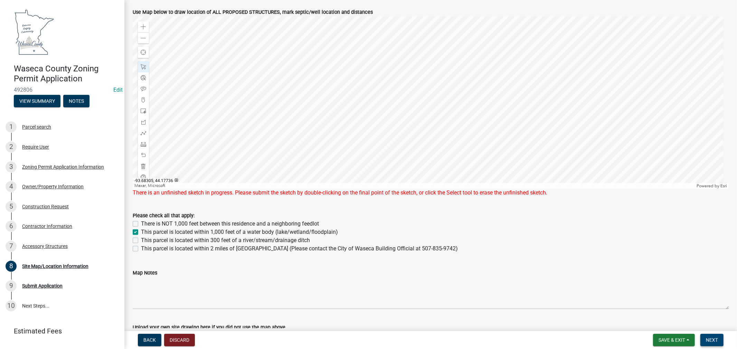
scroll to position [322, 0]
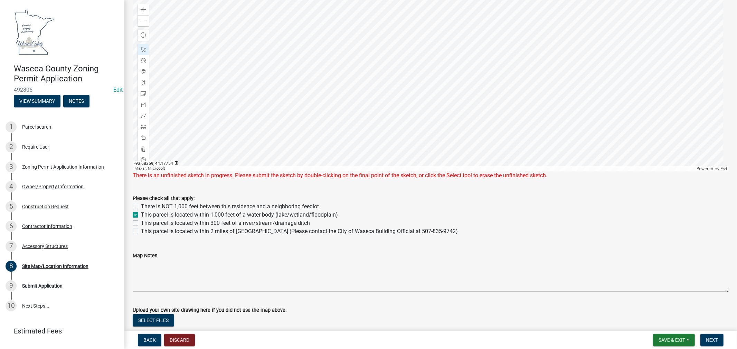
click at [446, 119] on div at bounding box center [431, 85] width 596 height 173
click at [482, 125] on div at bounding box center [431, 85] width 596 height 173
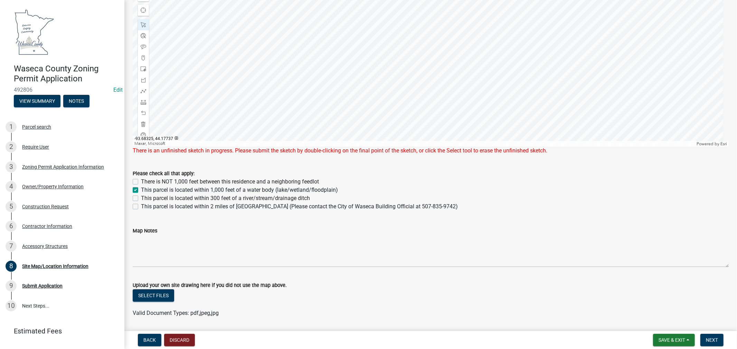
scroll to position [361, 0]
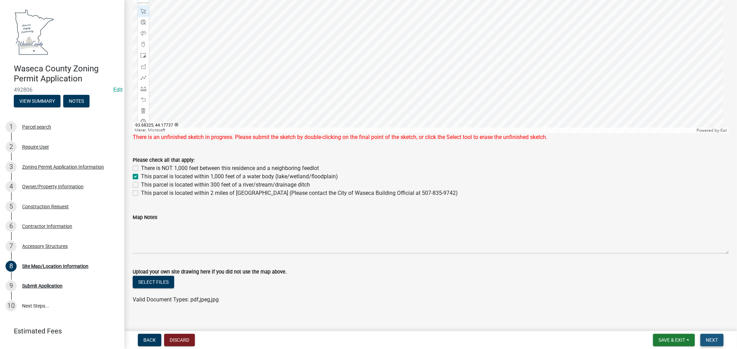
click at [710, 338] on span "Next" at bounding box center [712, 341] width 12 height 6
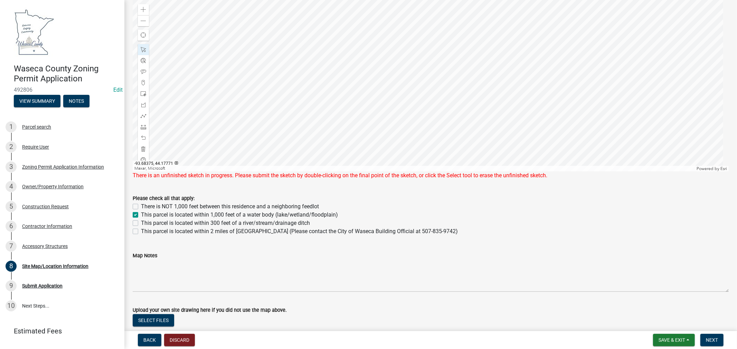
click at [419, 81] on div at bounding box center [431, 85] width 596 height 173
click at [539, 125] on div at bounding box center [431, 85] width 596 height 173
click at [431, 93] on div at bounding box center [431, 85] width 596 height 173
click at [434, 101] on div at bounding box center [431, 85] width 596 height 173
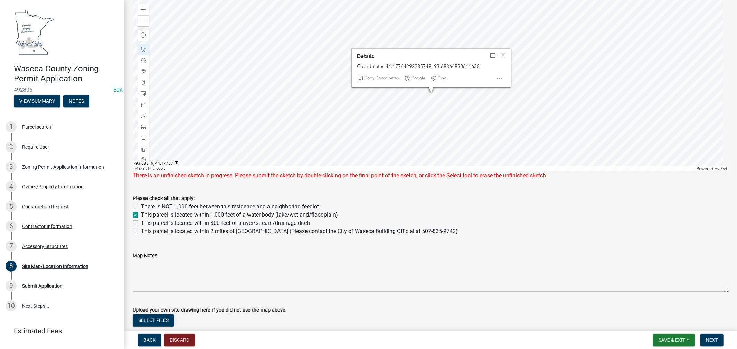
click at [511, 113] on div at bounding box center [431, 85] width 596 height 173
click at [714, 334] on wm-app "Waseca County Zoning Permit Application 492806 Edit View Summary Notes 1 Parcel…" at bounding box center [368, 174] width 737 height 349
click at [714, 340] on span "Next" at bounding box center [712, 341] width 12 height 6
click at [439, 92] on div at bounding box center [431, 85] width 596 height 173
click at [478, 208] on div "There is NOT 1,000 feet between this residence and a neighboring feedlot" at bounding box center [431, 207] width 596 height 8
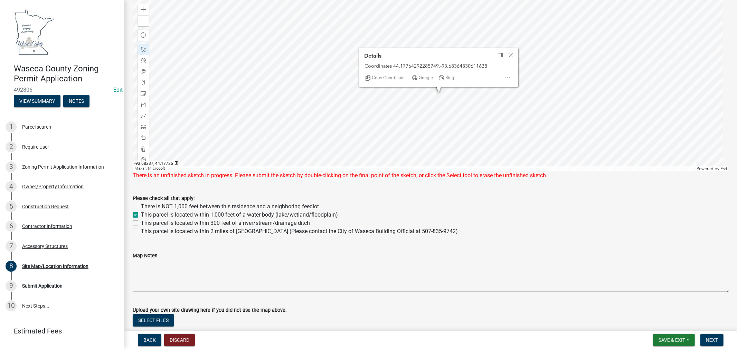
click at [505, 209] on div "There is NOT 1,000 feet between this residence and a neighboring feedlot" at bounding box center [431, 207] width 596 height 8
click at [508, 54] on span "Close" at bounding box center [511, 55] width 6 height 6
click at [519, 117] on div at bounding box center [431, 86] width 596 height 173
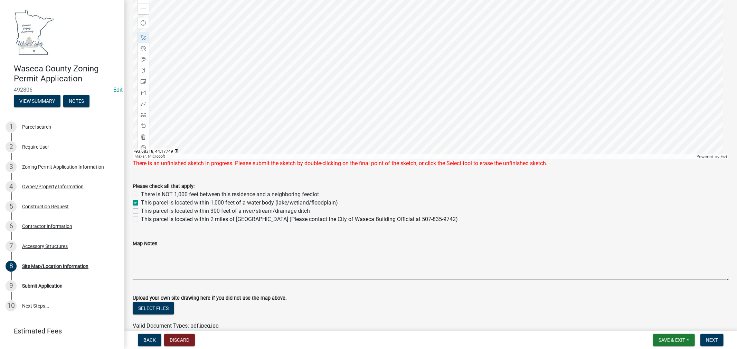
scroll to position [369, 0]
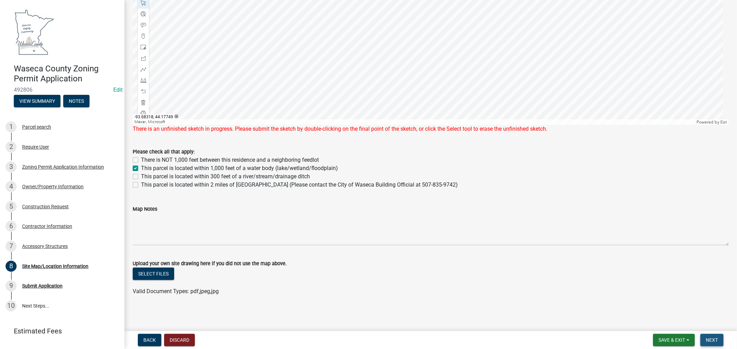
click at [710, 338] on span "Next" at bounding box center [712, 341] width 12 height 6
click at [670, 340] on span "Save & Exit" at bounding box center [671, 341] width 27 height 6
click at [655, 305] on button "Save" at bounding box center [666, 306] width 55 height 17
click at [710, 338] on span "Next" at bounding box center [712, 341] width 12 height 6
click at [666, 338] on span "Save & Exit" at bounding box center [671, 341] width 27 height 6
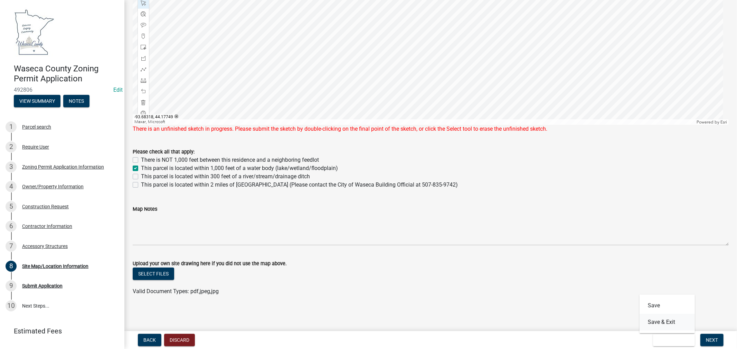
click at [672, 322] on button "Save & Exit" at bounding box center [666, 322] width 55 height 17
click at [662, 340] on span "Save & Exit" at bounding box center [671, 341] width 27 height 6
click at [650, 323] on button "Save & Exit" at bounding box center [666, 322] width 55 height 17
click at [712, 340] on span "Next" at bounding box center [712, 341] width 12 height 6
click at [713, 340] on span "Next" at bounding box center [712, 341] width 12 height 6
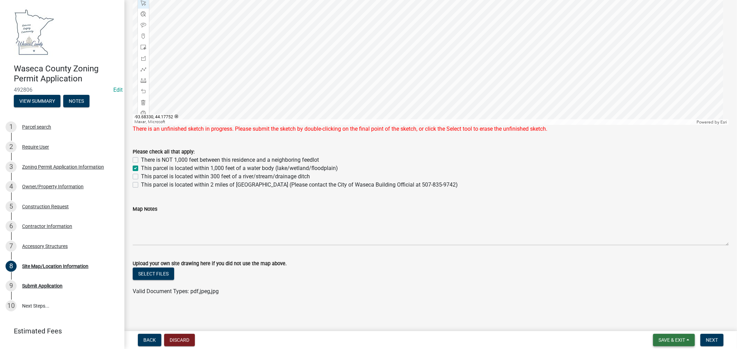
click at [667, 338] on span "Save & Exit" at bounding box center [671, 341] width 27 height 6
click at [658, 323] on button "Save & Exit" at bounding box center [666, 322] width 55 height 17
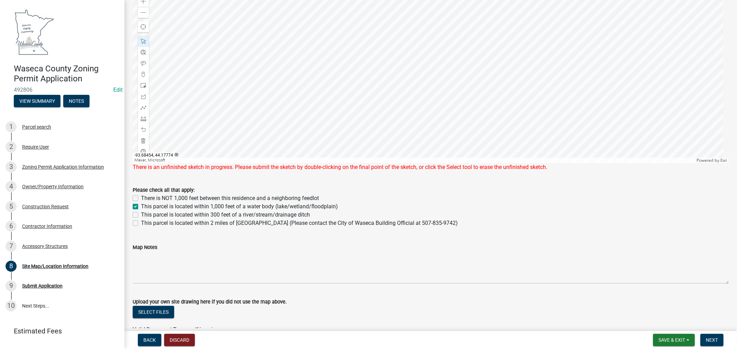
scroll to position [292, 0]
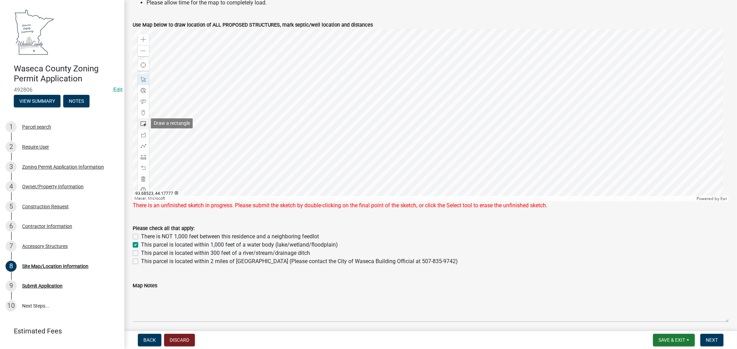
click at [142, 124] on span at bounding box center [144, 124] width 6 height 6
click at [419, 173] on div at bounding box center [431, 115] width 596 height 173
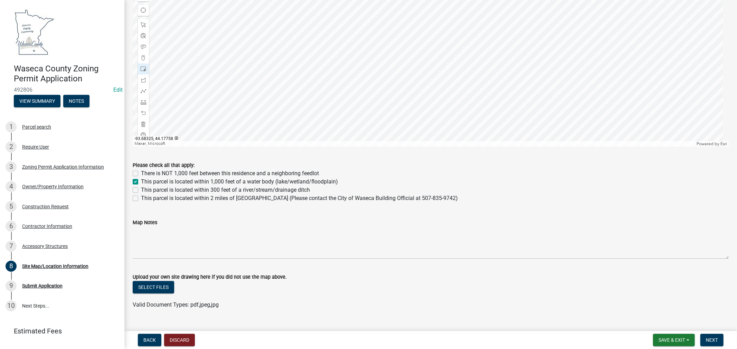
scroll to position [361, 0]
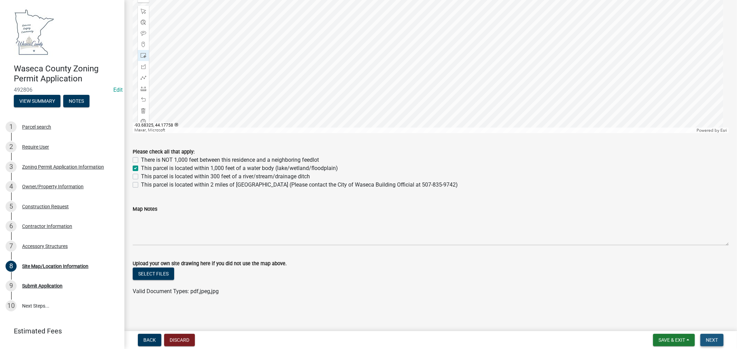
click at [717, 338] on span "Next" at bounding box center [712, 341] width 12 height 6
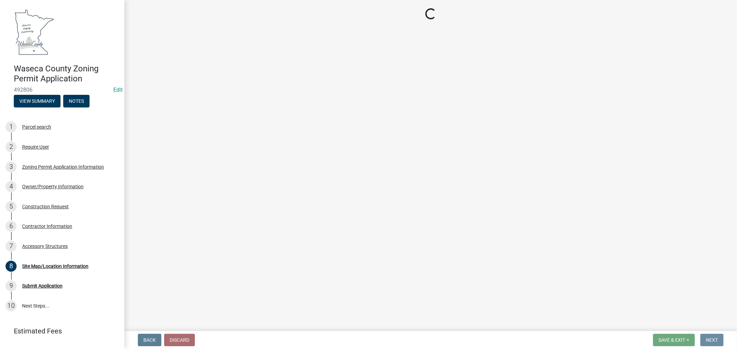
scroll to position [0, 0]
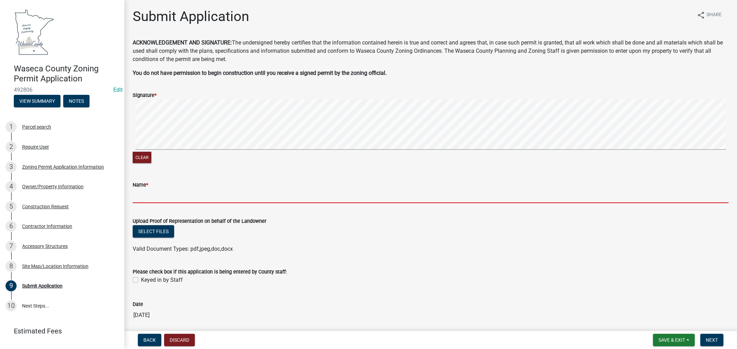
click at [226, 198] on input "Name *" at bounding box center [431, 196] width 596 height 14
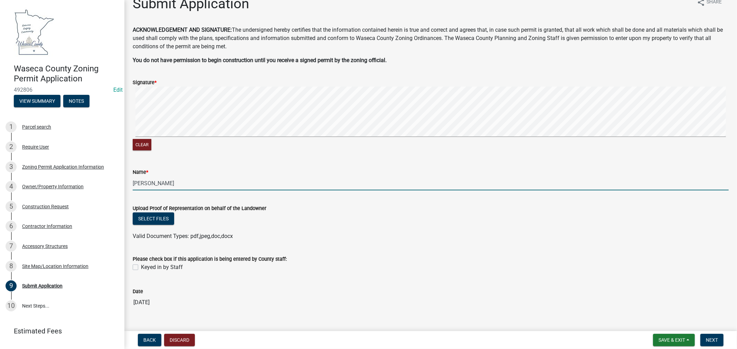
scroll to position [26, 0]
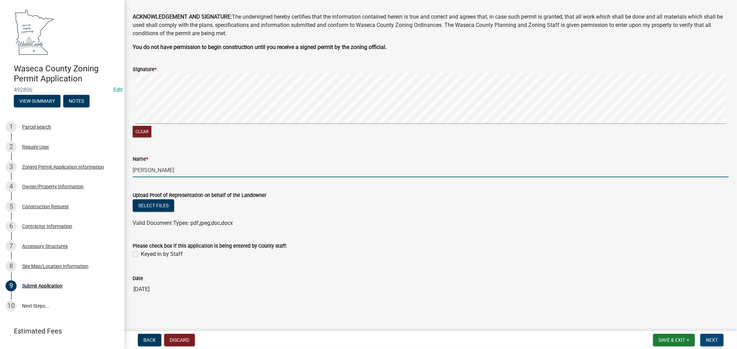
type input "[PERSON_NAME]"
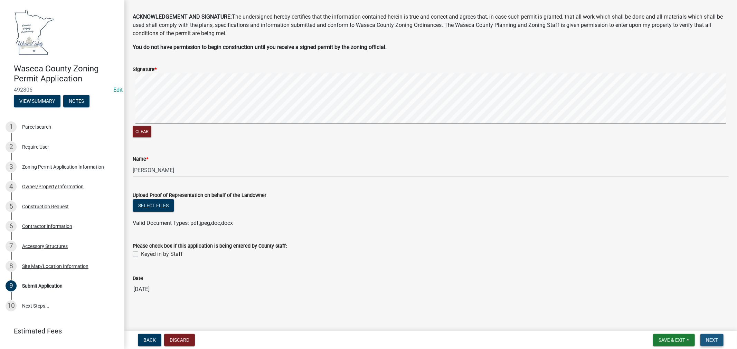
click at [710, 338] on span "Next" at bounding box center [712, 341] width 12 height 6
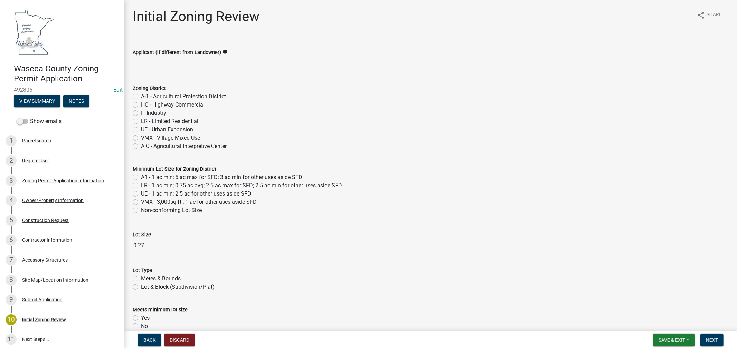
click at [141, 122] on label "LR - Limited Residential" at bounding box center [169, 121] width 57 height 8
click at [141, 122] on input "LR - Limited Residential" at bounding box center [143, 119] width 4 height 4
radio input "true"
click at [141, 185] on label "LR - 1 ac min; 0.75 ac avg; 2.5 ac max for SFD; 2.5 ac min for other uses aside…" at bounding box center [241, 186] width 201 height 8
click at [141, 185] on input "LR - 1 ac min; 0.75 ac avg; 2.5 ac max for SFD; 2.5 ac min for other uses aside…" at bounding box center [143, 184] width 4 height 4
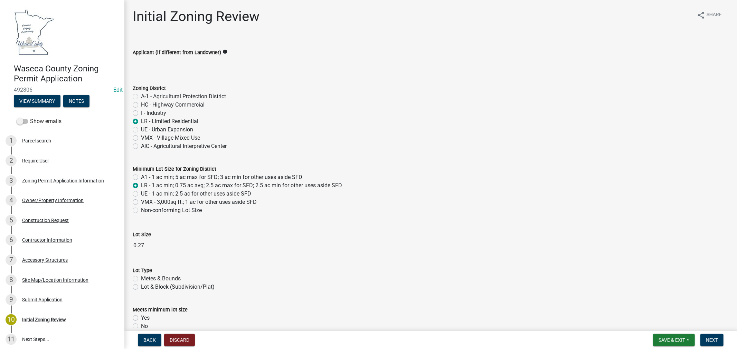
radio input "true"
click at [141, 278] on label "Metes & Bounds" at bounding box center [161, 279] width 40 height 8
click at [141, 278] on input "Metes & Bounds" at bounding box center [143, 277] width 4 height 4
radio input "true"
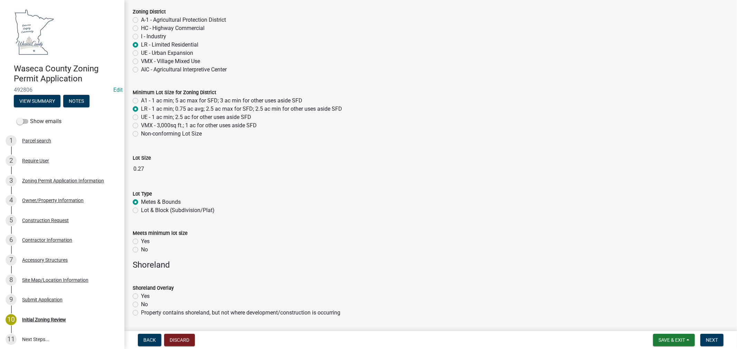
scroll to position [115, 0]
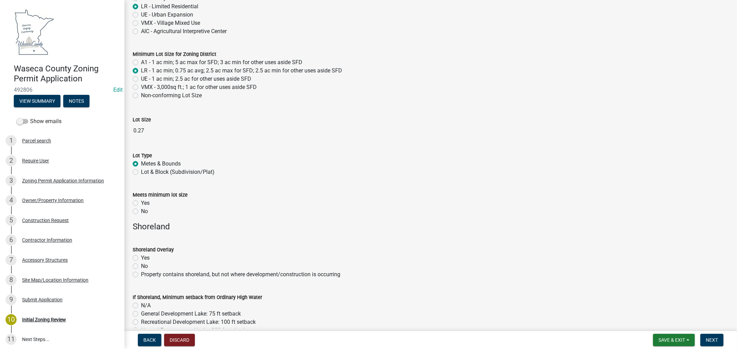
click at [141, 256] on label "Yes" at bounding box center [145, 258] width 9 height 8
click at [141, 256] on input "Yes" at bounding box center [143, 256] width 4 height 4
radio input "true"
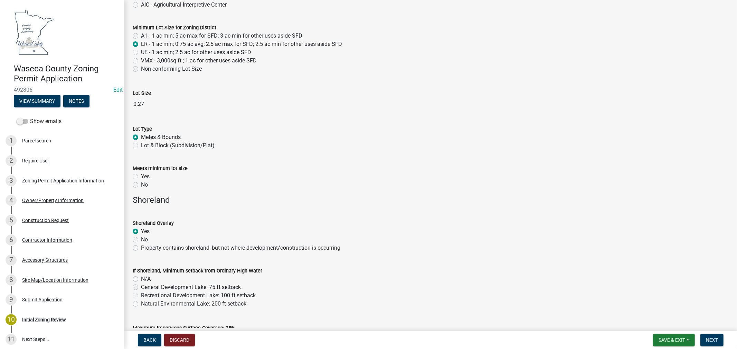
scroll to position [153, 0]
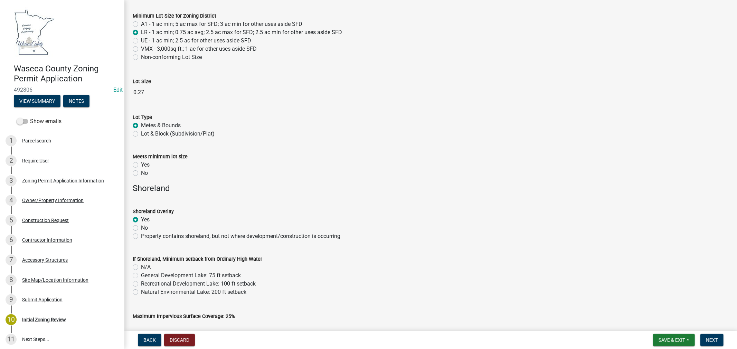
click at [141, 266] on label "N/A" at bounding box center [146, 267] width 10 height 8
click at [141, 266] on input "N/A" at bounding box center [143, 265] width 4 height 4
radio input "true"
drag, startPoint x: 137, startPoint y: 285, endPoint x: 159, endPoint y: 288, distance: 22.0
click at [138, 285] on div "Recreational Development Lake: 100 ft setback" at bounding box center [431, 284] width 596 height 8
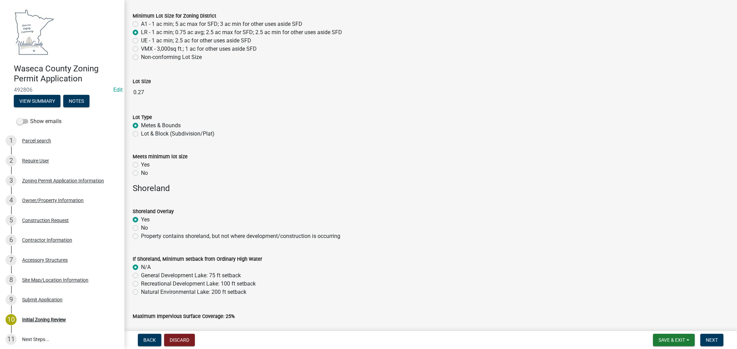
click at [139, 284] on div "Recreational Development Lake: 100 ft setback" at bounding box center [431, 284] width 596 height 8
click at [141, 286] on label "Recreational Development Lake: 100 ft setback" at bounding box center [198, 284] width 115 height 8
click at [141, 285] on input "Recreational Development Lake: 100 ft setback" at bounding box center [143, 282] width 4 height 4
radio input "true"
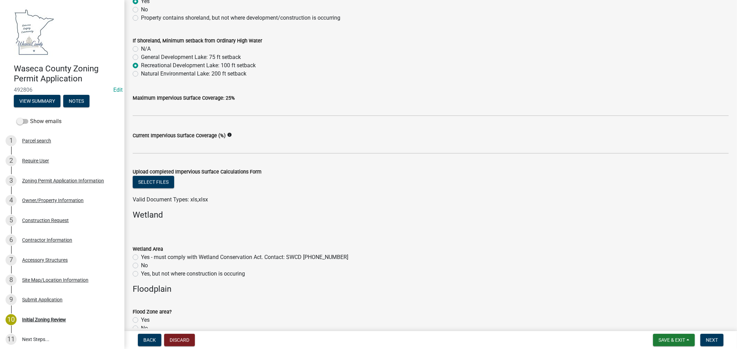
scroll to position [384, 0]
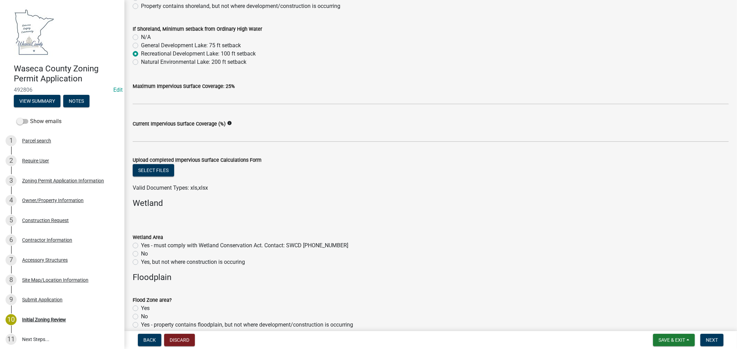
click at [141, 253] on label "No" at bounding box center [144, 254] width 7 height 8
click at [141, 253] on input "No" at bounding box center [143, 252] width 4 height 4
radio input "true"
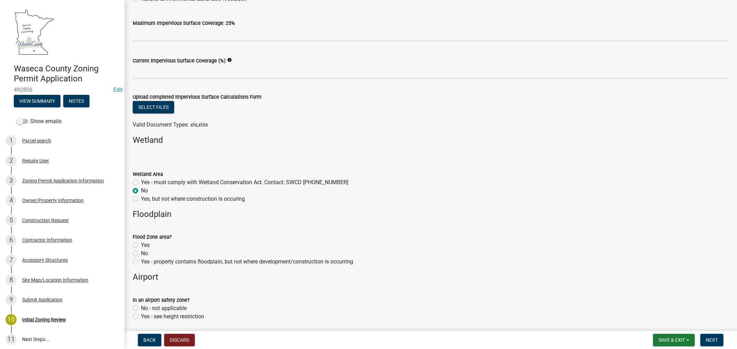
scroll to position [460, 0]
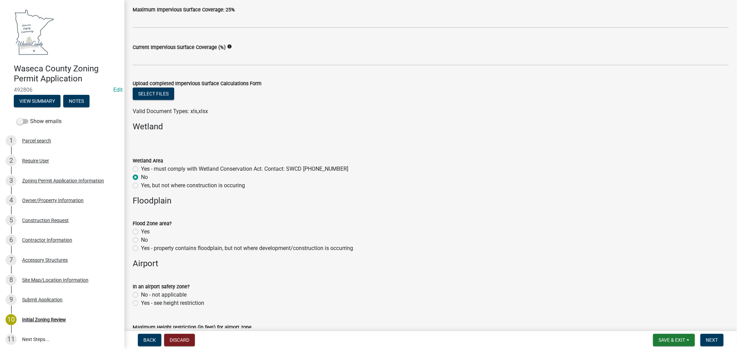
click at [141, 240] on label "No" at bounding box center [144, 240] width 7 height 8
click at [141, 240] on input "No" at bounding box center [143, 238] width 4 height 4
radio input "true"
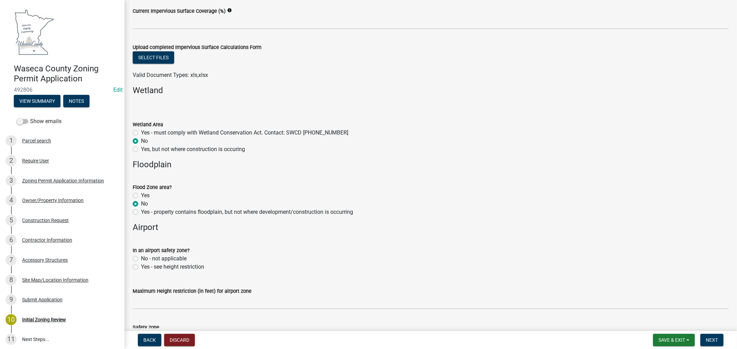
scroll to position [499, 0]
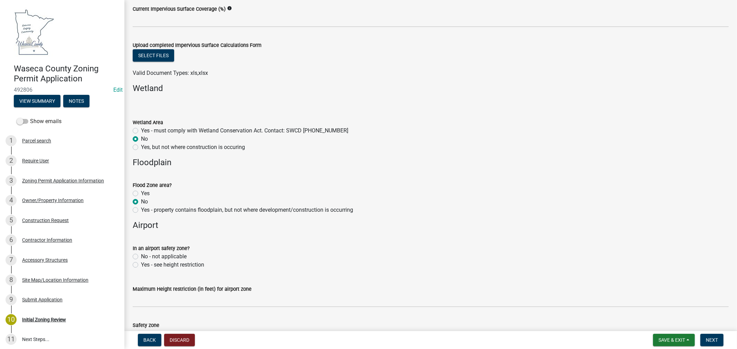
click at [141, 257] on label "No - not applicable" at bounding box center [164, 257] width 46 height 8
click at [141, 257] on input "No - not applicable" at bounding box center [143, 255] width 4 height 4
radio input "true"
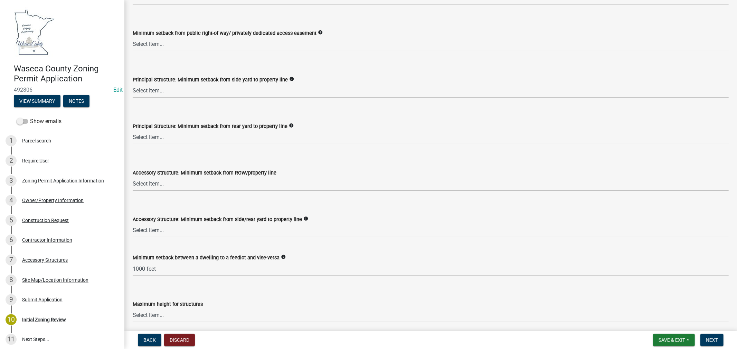
scroll to position [1036, 0]
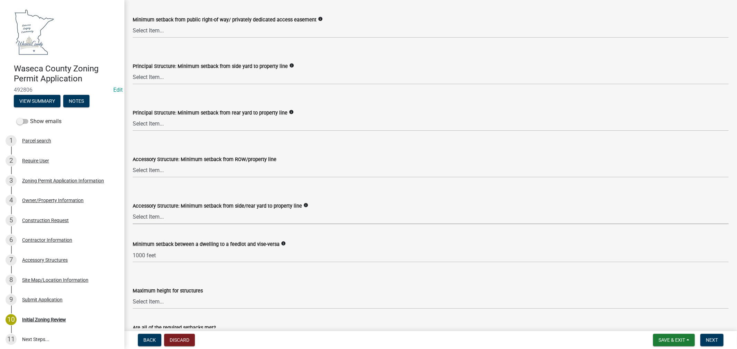
click at [229, 219] on select "Select Item... 15 feet = LR Zone 20 feet = Ag, UE, VMX, HC Zone 10 feet = I Zone" at bounding box center [431, 217] width 596 height 14
click at [133, 210] on select "Select Item... 15 feet = LR Zone 20 feet = Ag, UE, VMX, HC Zone 10 feet = I Zone" at bounding box center [431, 217] width 596 height 14
select select "9e7e0f1a-162d-468c-937f-cc7884b0d28a"
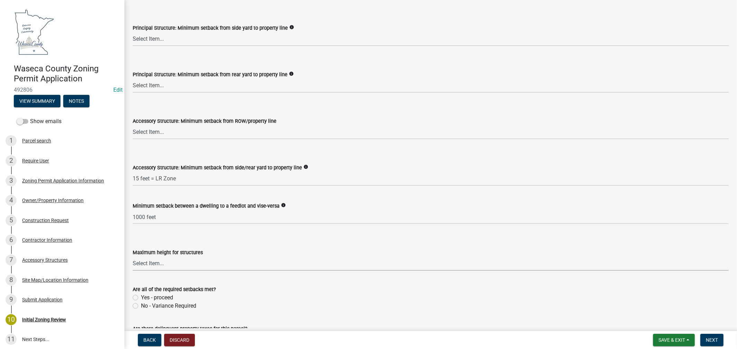
click at [151, 264] on select "Select Item... 35 feet 70 feet" at bounding box center [431, 264] width 596 height 14
click at [133, 257] on select "Select Item... 35 feet 70 feet" at bounding box center [431, 264] width 596 height 14
select select "f85b0be6-0ba0-4e52-abd8-9a831d915a76"
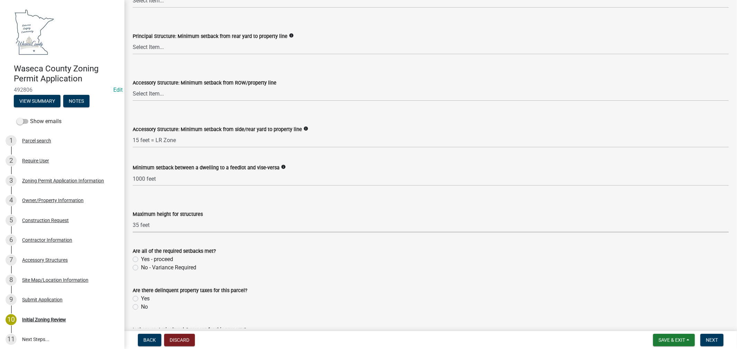
click at [141, 260] on label "Yes - proceed" at bounding box center [157, 260] width 32 height 8
click at [141, 260] on input "Yes - proceed" at bounding box center [143, 258] width 4 height 4
radio input "true"
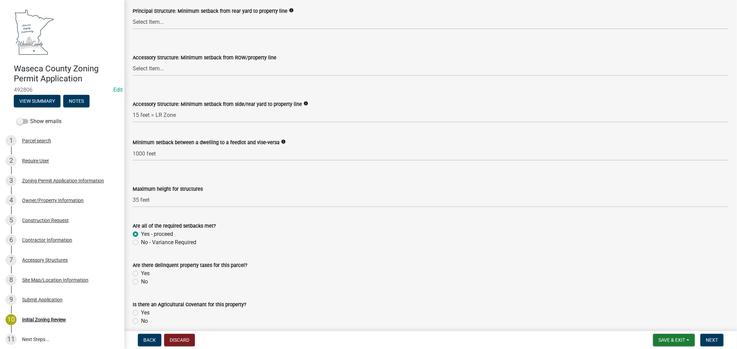
scroll to position [1151, 0]
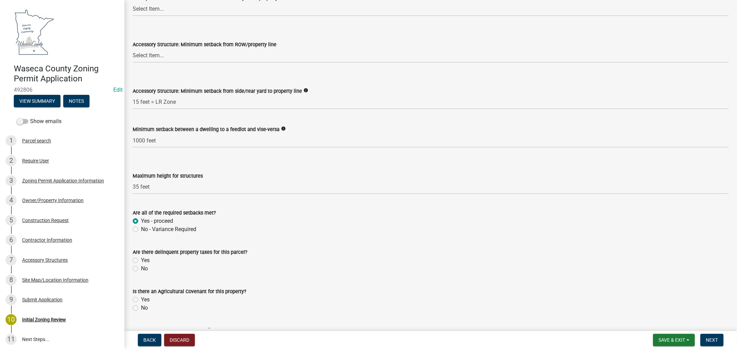
click at [141, 269] on label "No" at bounding box center [144, 269] width 7 height 8
click at [141, 269] on input "No" at bounding box center [143, 267] width 4 height 4
radio input "true"
click at [141, 306] on label "No" at bounding box center [144, 308] width 7 height 8
click at [141, 306] on input "No" at bounding box center [143, 306] width 4 height 4
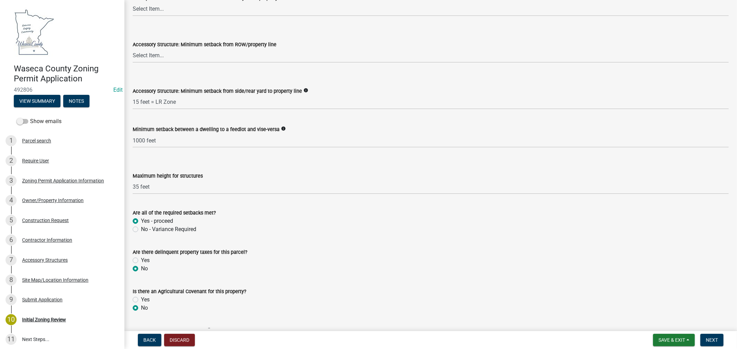
radio input "true"
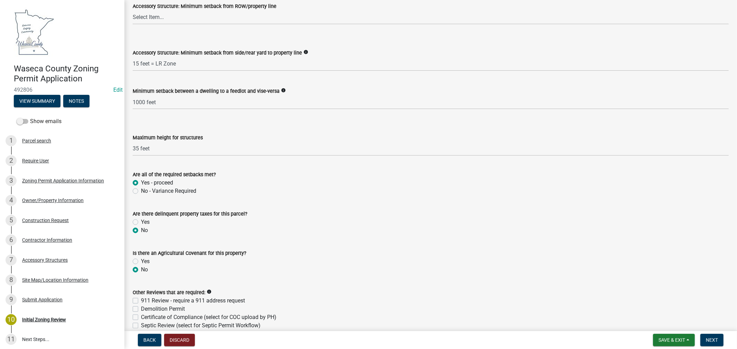
scroll to position [1228, 0]
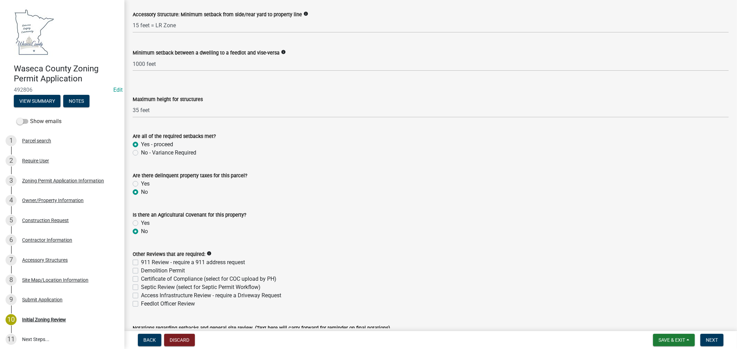
click at [141, 280] on label "Certificate of Compliance (select for COC upload by PH)" at bounding box center [208, 279] width 135 height 8
click at [141, 280] on input "Certificate of Compliance (select for COC upload by PH)" at bounding box center [143, 277] width 4 height 4
checkbox input "true"
checkbox input "false"
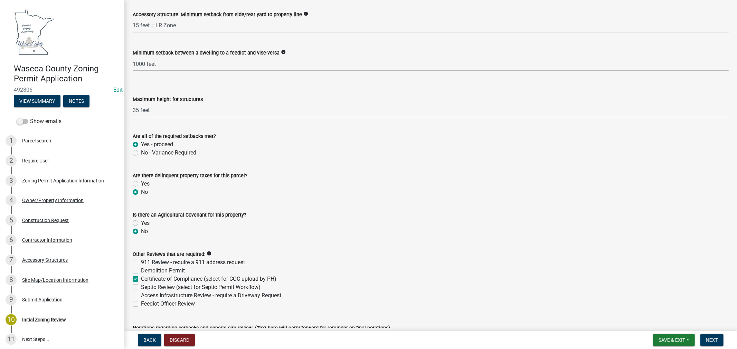
checkbox input "true"
checkbox input "false"
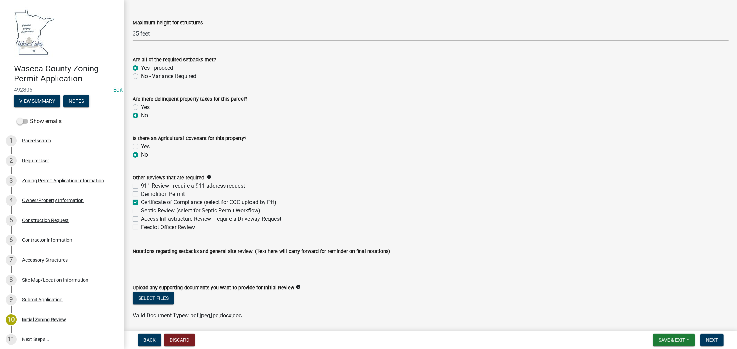
scroll to position [1343, 0]
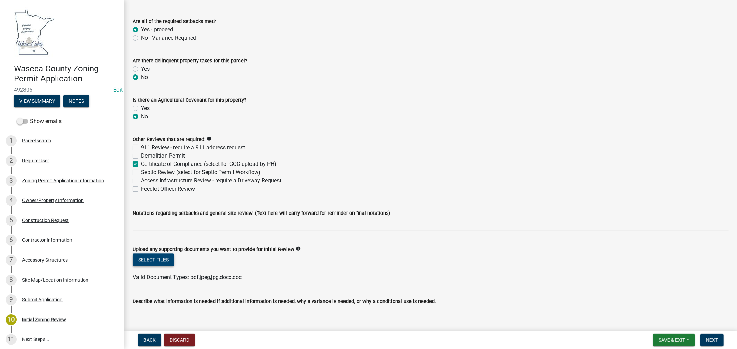
click at [156, 259] on button "Select files" at bounding box center [153, 260] width 41 height 12
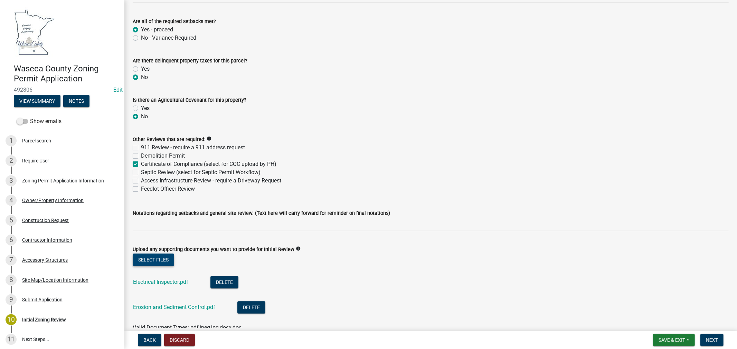
click at [146, 260] on button "Select files" at bounding box center [153, 260] width 41 height 12
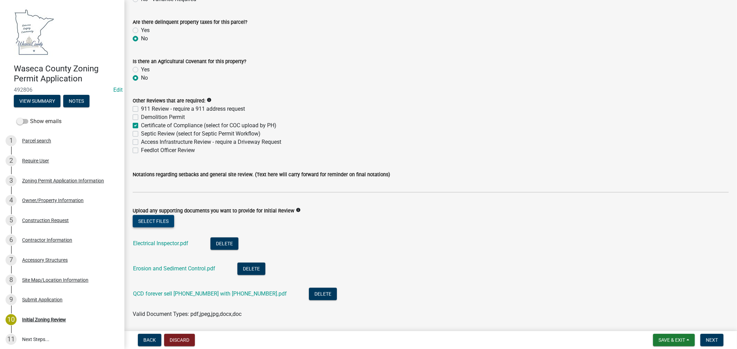
scroll to position [1420, 0]
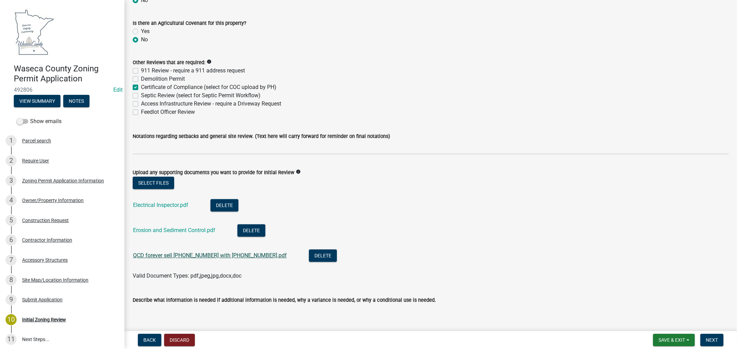
click at [192, 256] on link "QCD forever sell [PHONE_NUMBER] with [PHONE_NUMBER].pdf" at bounding box center [210, 255] width 154 height 7
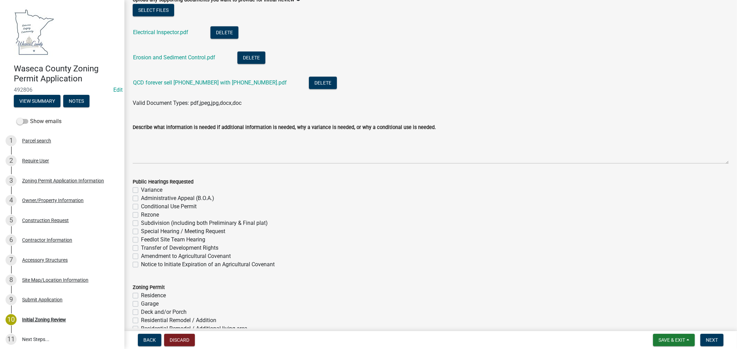
scroll to position [1611, 0]
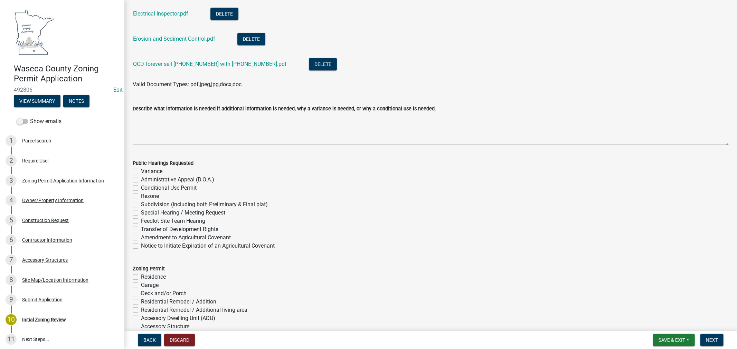
click at [141, 285] on label "Garage" at bounding box center [150, 285] width 18 height 8
click at [141, 285] on input "Garage" at bounding box center [143, 283] width 4 height 4
checkbox input "true"
checkbox input "false"
checkbox input "true"
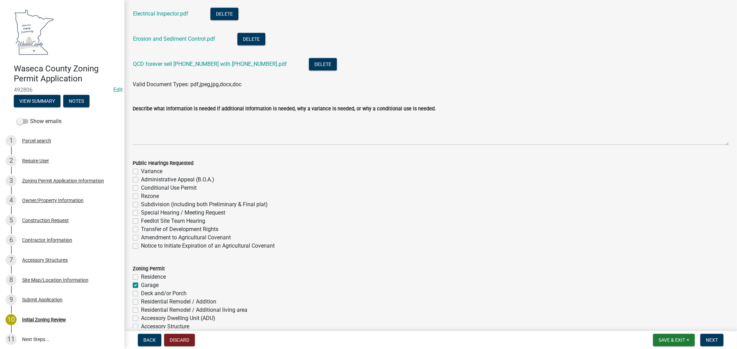
checkbox input "false"
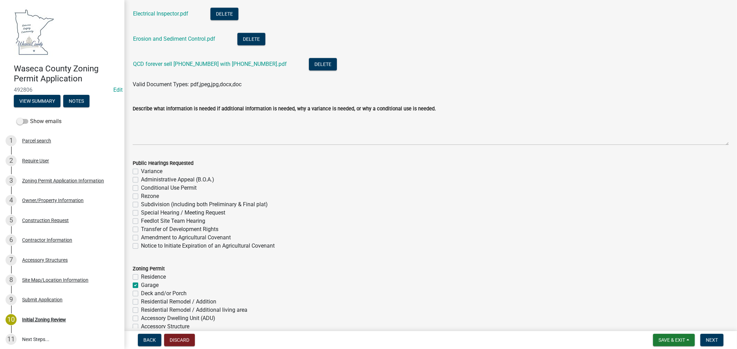
checkbox input "false"
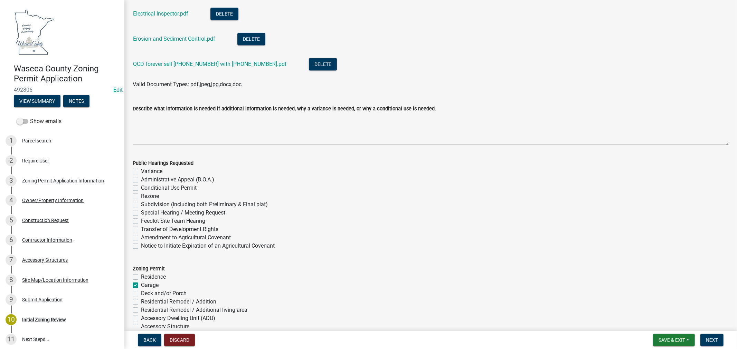
checkbox input "false"
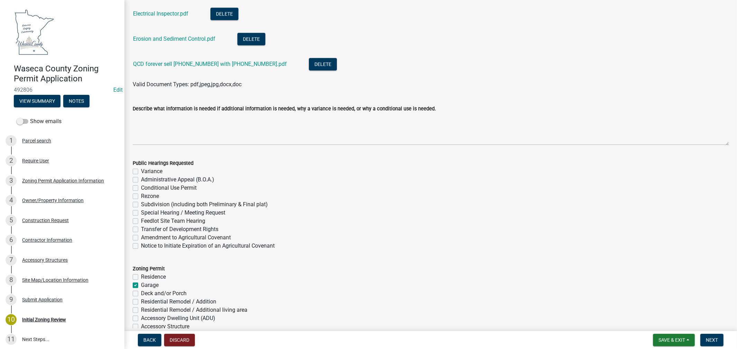
checkbox input "false"
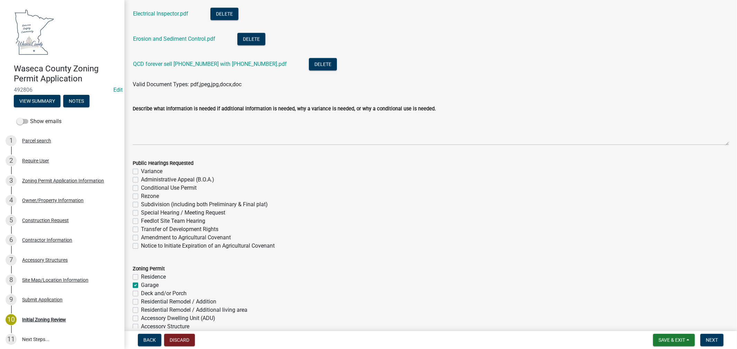
checkbox input "false"
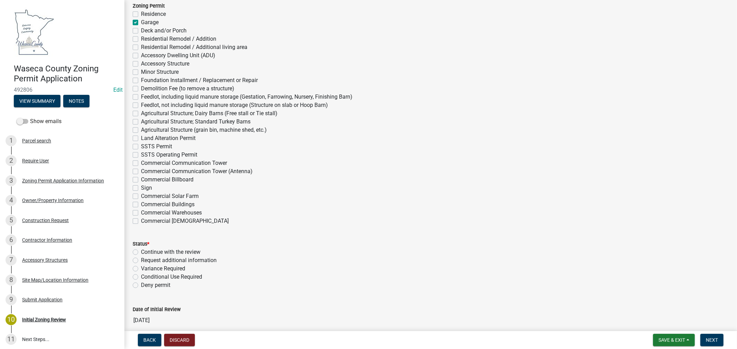
scroll to position [1918, 0]
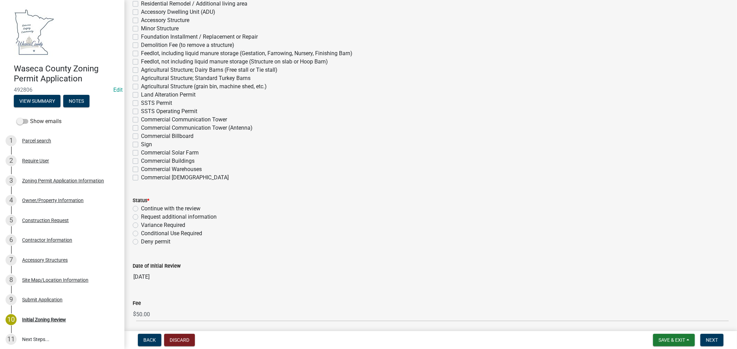
click at [141, 208] on label "Continue with the review" at bounding box center [170, 209] width 59 height 8
click at [141, 208] on input "Continue with the review" at bounding box center [143, 207] width 4 height 4
radio input "true"
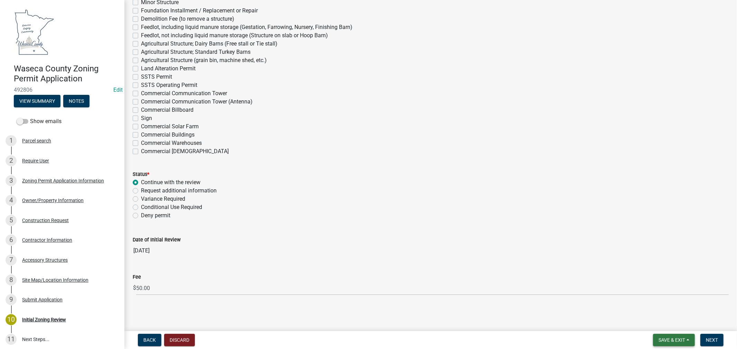
click at [662, 342] on span "Save & Exit" at bounding box center [671, 341] width 27 height 6
click at [658, 323] on button "Save & Exit" at bounding box center [666, 322] width 55 height 17
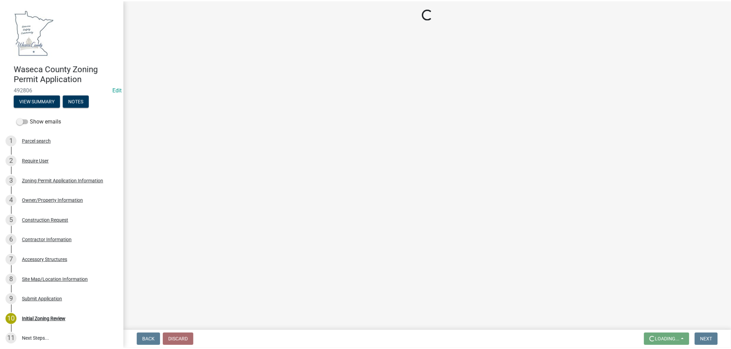
scroll to position [0, 0]
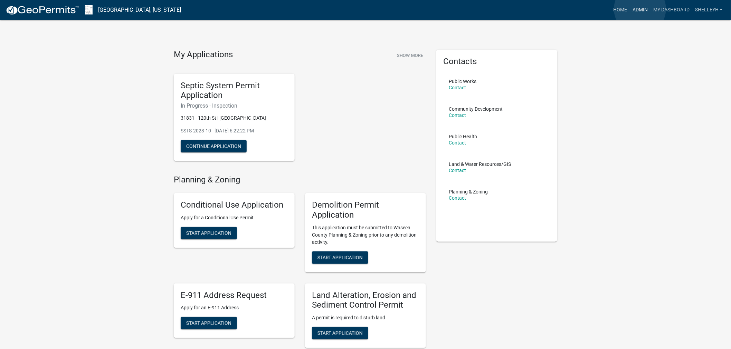
click at [640, 9] on link "Admin" at bounding box center [640, 9] width 21 height 13
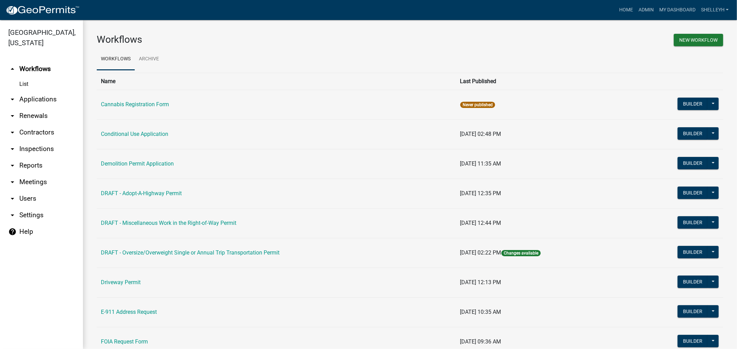
click at [27, 99] on link "arrow_drop_down Applications" at bounding box center [41, 99] width 83 height 17
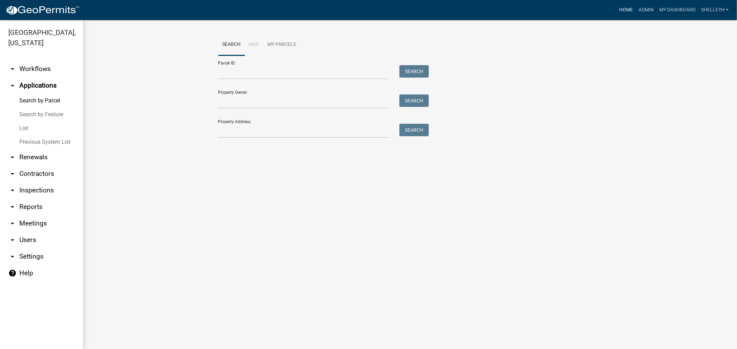
click at [627, 9] on link "Home" at bounding box center [625, 9] width 19 height 13
